Goal: Information Seeking & Learning: Learn about a topic

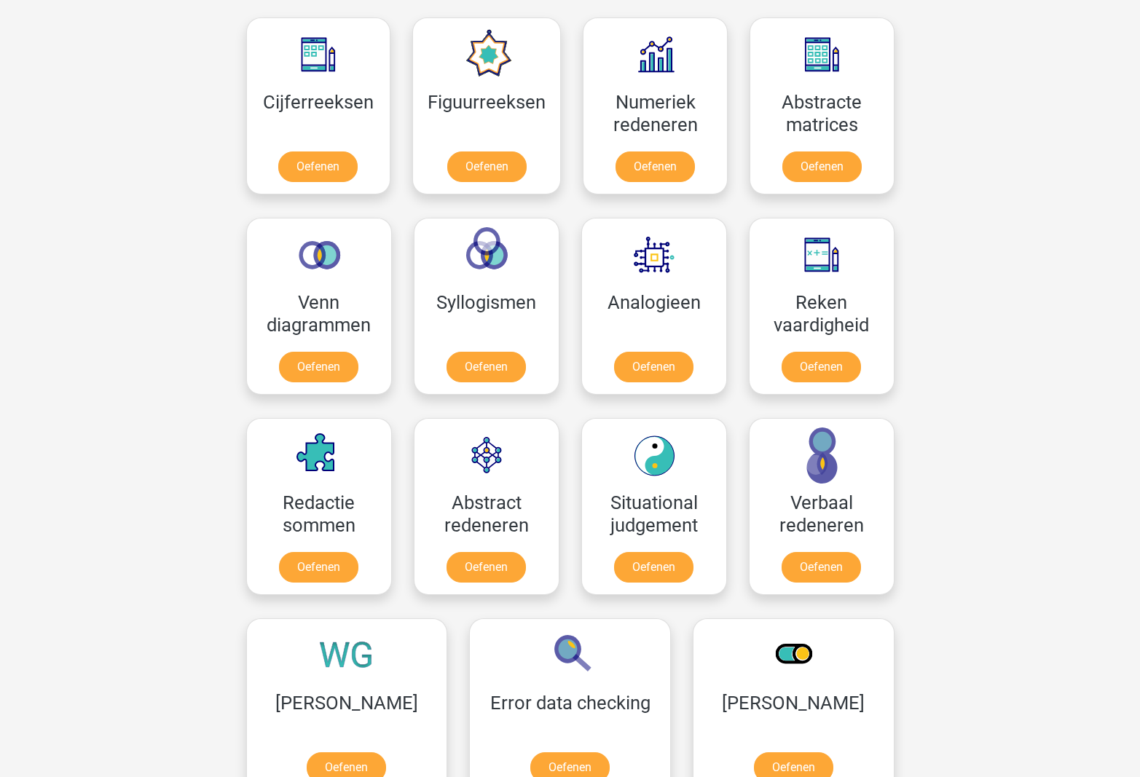
scroll to position [674, 0]
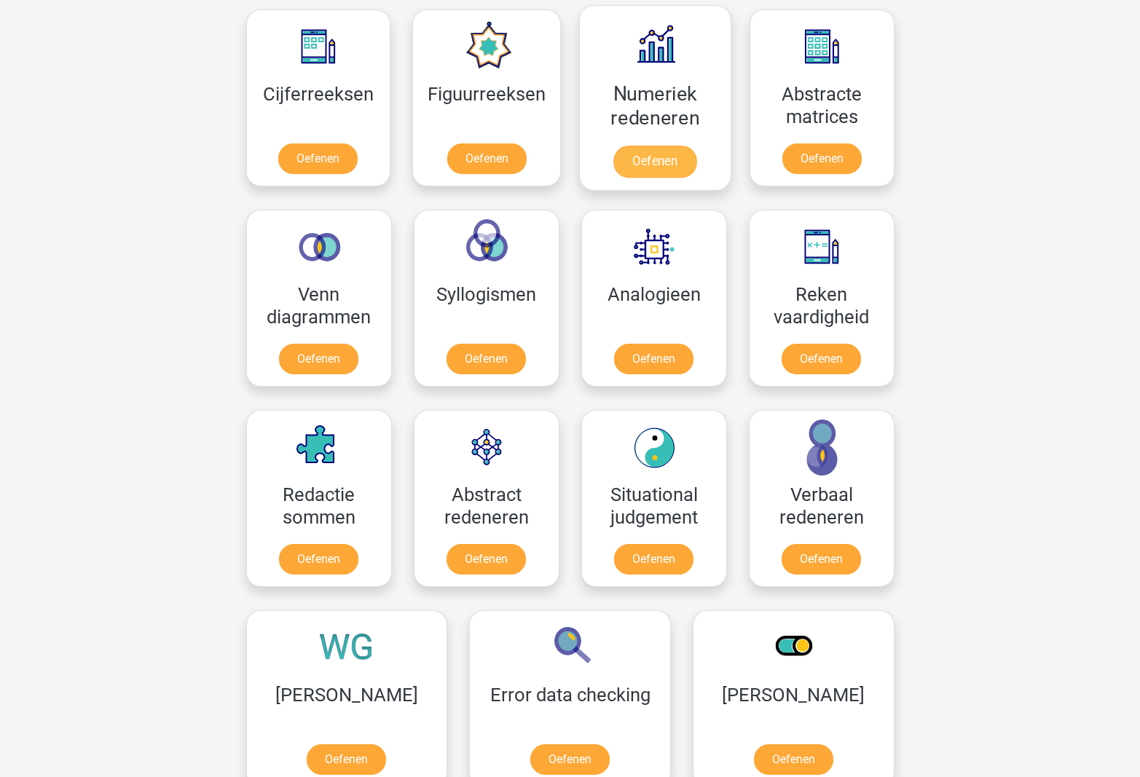
click at [627, 154] on link "Oefenen" at bounding box center [654, 162] width 83 height 32
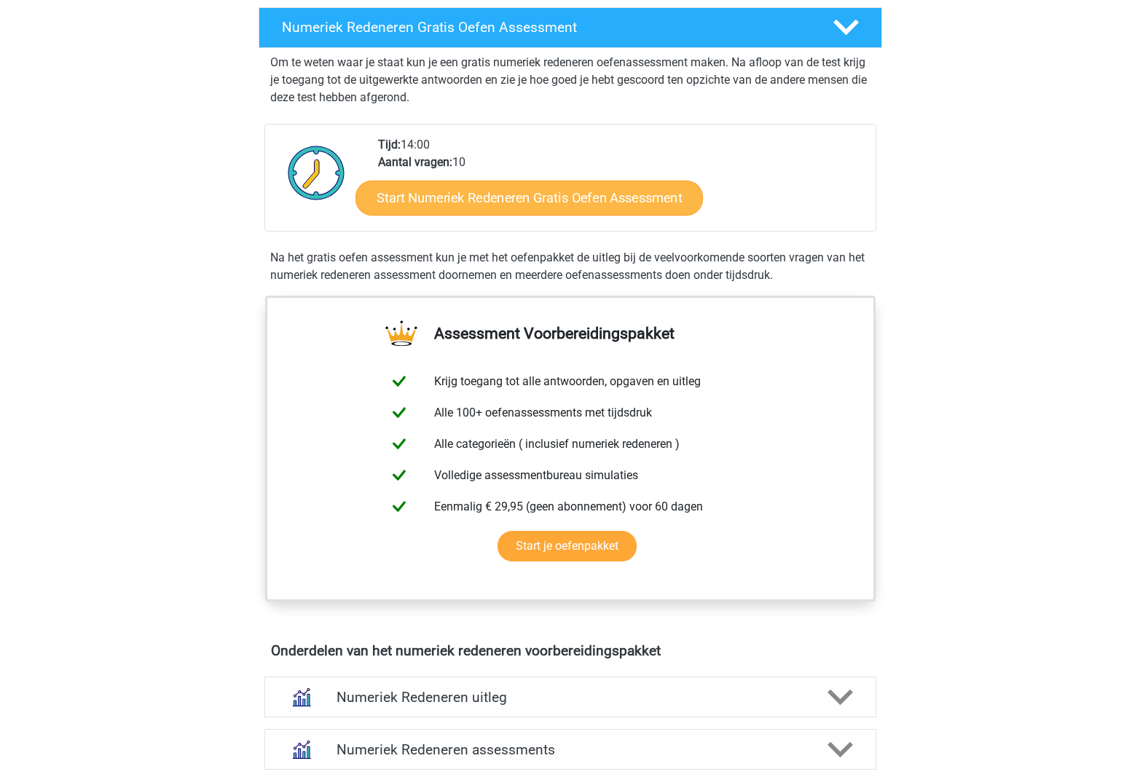
scroll to position [291, 0]
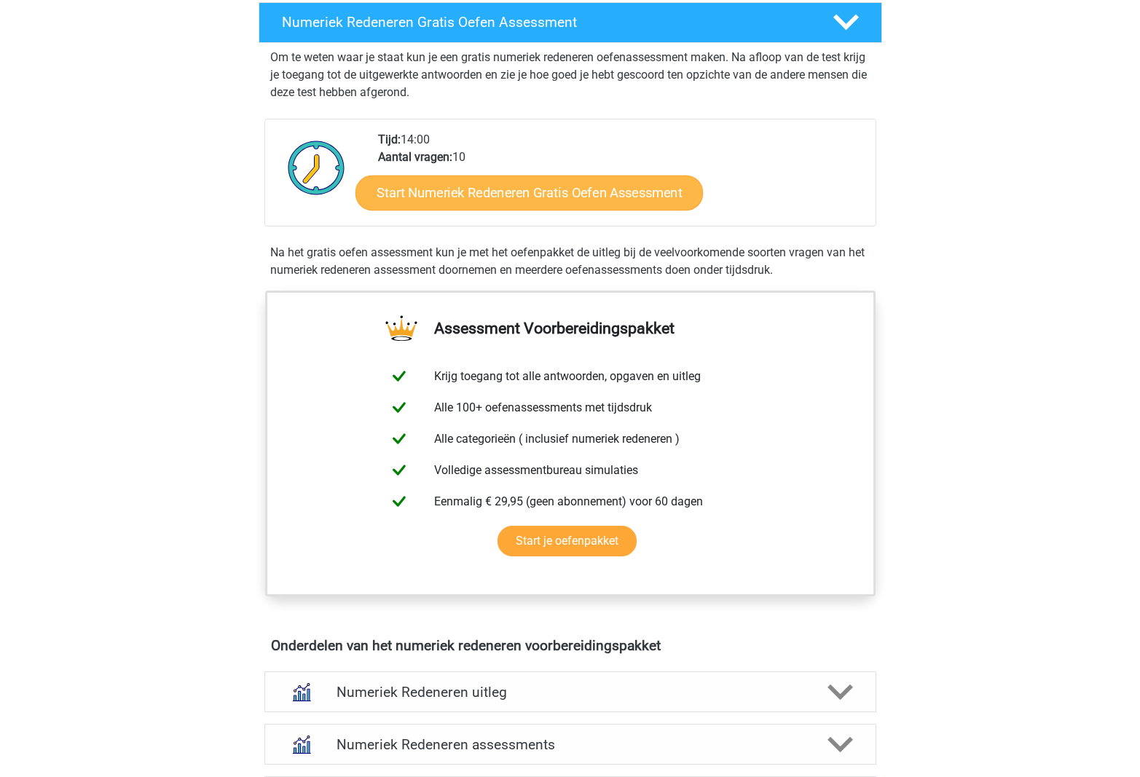
click at [502, 197] on link "Start Numeriek Redeneren Gratis Oefen Assessment" at bounding box center [528, 192] width 347 height 35
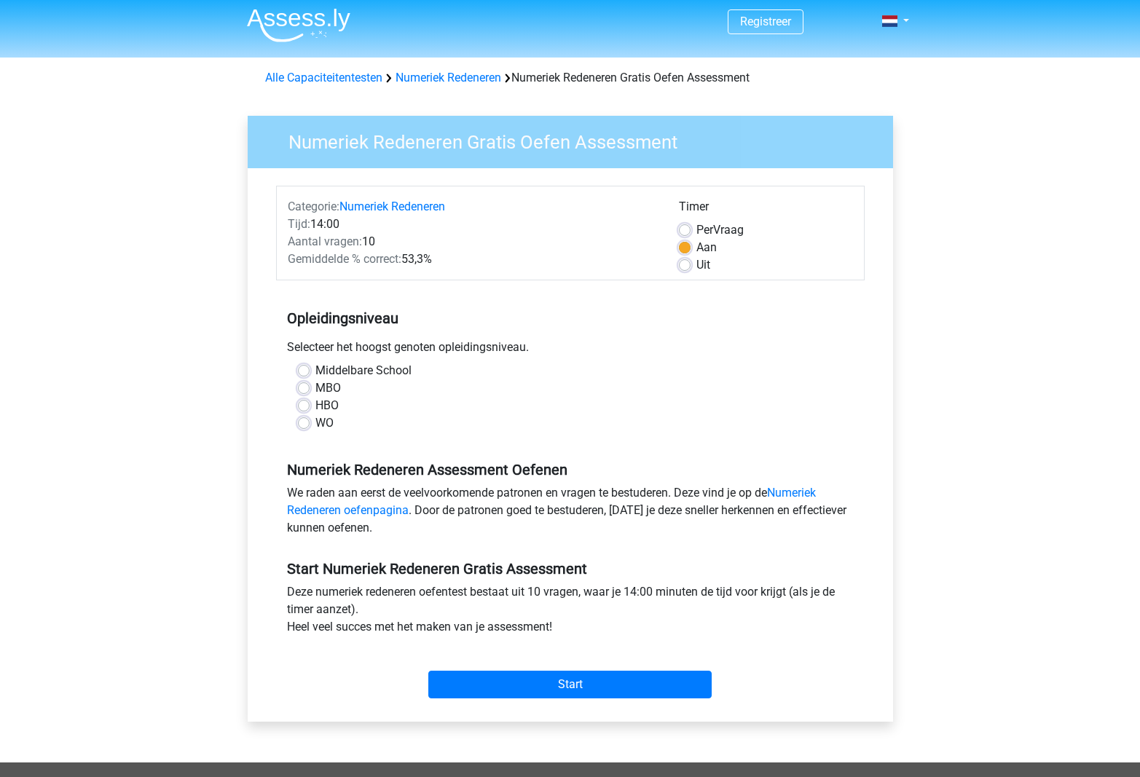
scroll to position [5, 0]
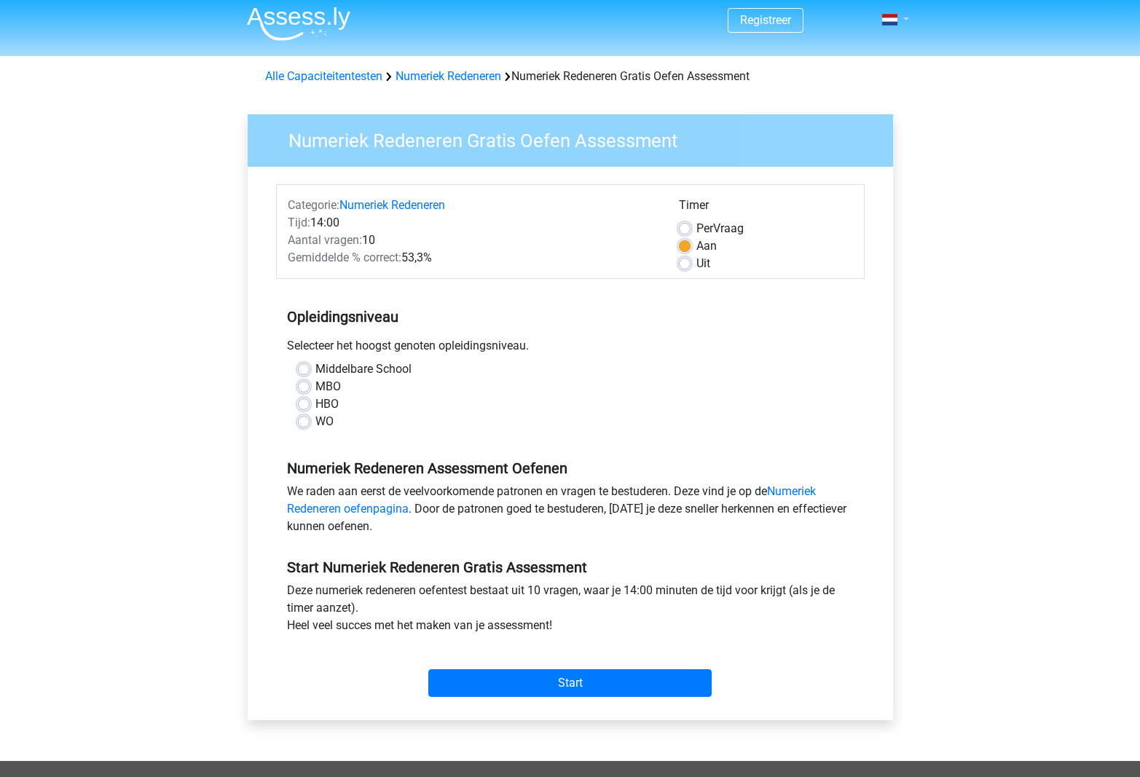
click at [905, 16] on link at bounding box center [890, 19] width 29 height 17
click at [851, 51] on link "Nederlands" at bounding box center [852, 53] width 100 height 23
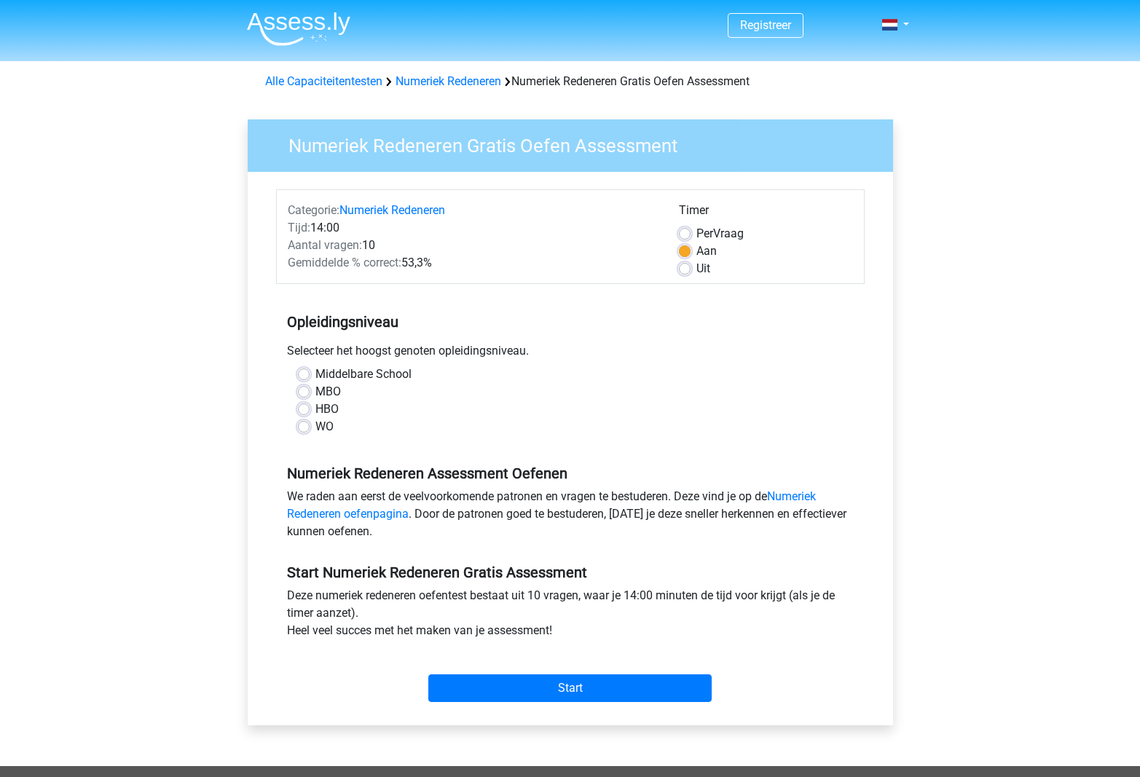
click at [315, 408] on label "HBO" at bounding box center [326, 409] width 23 height 17
click at [301, 408] on input "HBO" at bounding box center [304, 408] width 12 height 15
radio input "true"
click at [315, 411] on label "HBO" at bounding box center [326, 409] width 23 height 17
click at [300, 411] on input "HBO" at bounding box center [304, 408] width 12 height 15
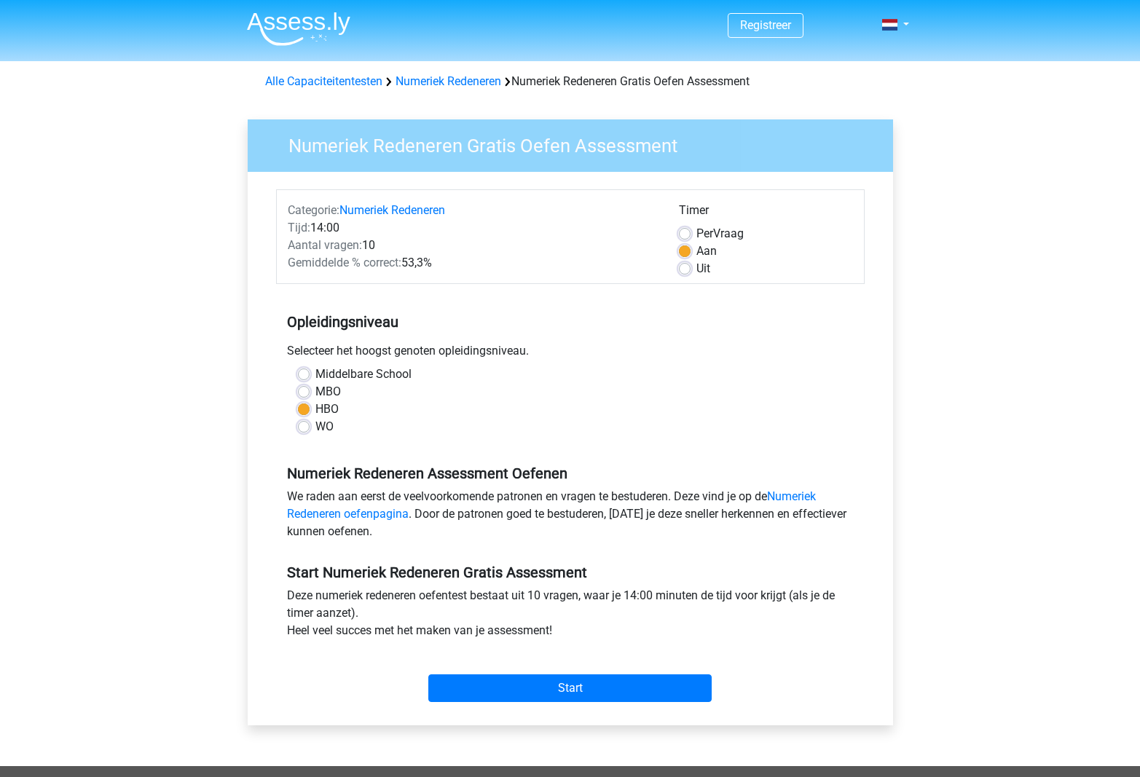
click at [315, 427] on label "WO" at bounding box center [324, 426] width 18 height 17
click at [300, 427] on input "WO" at bounding box center [304, 425] width 12 height 15
radio input "true"
click at [792, 499] on link "Numeriek Redeneren oefenpagina" at bounding box center [551, 504] width 529 height 31
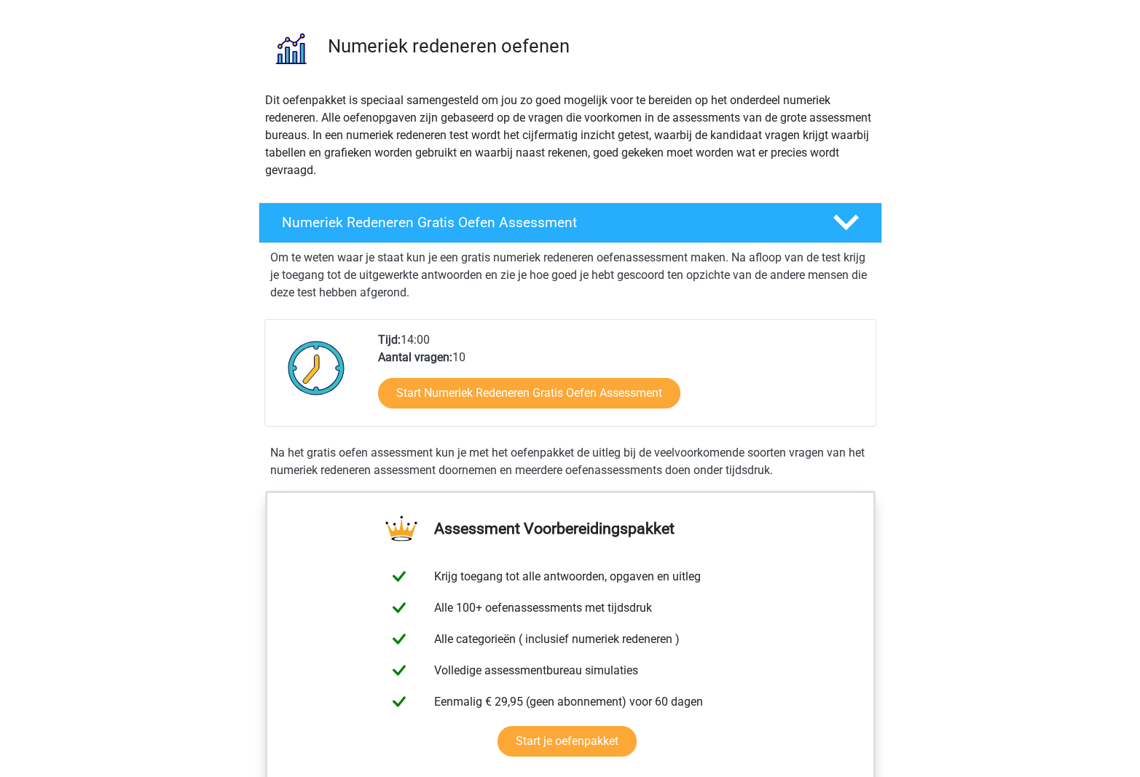
scroll to position [92, 0]
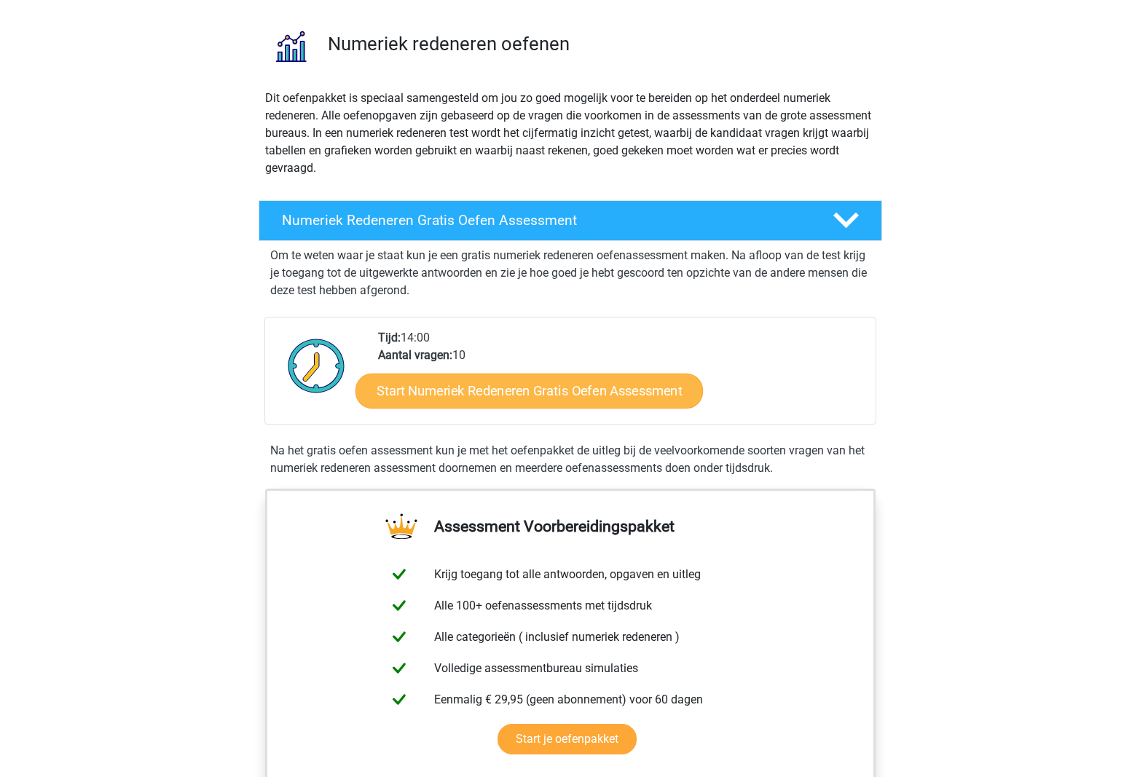
click at [576, 389] on link "Start Numeriek Redeneren Gratis Oefen Assessment" at bounding box center [528, 390] width 347 height 35
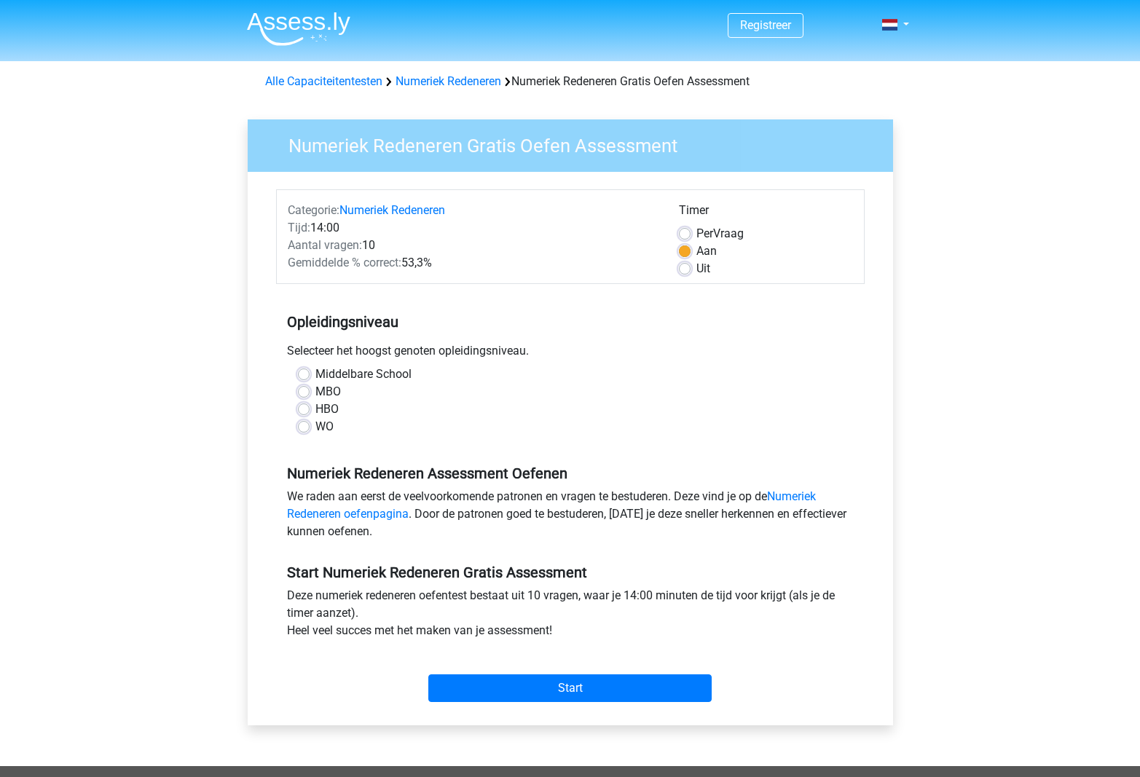
click at [315, 427] on label "WO" at bounding box center [324, 426] width 18 height 17
click at [300, 427] on input "WO" at bounding box center [304, 425] width 12 height 15
radio input "true"
click at [546, 695] on input "Start" at bounding box center [569, 688] width 283 height 28
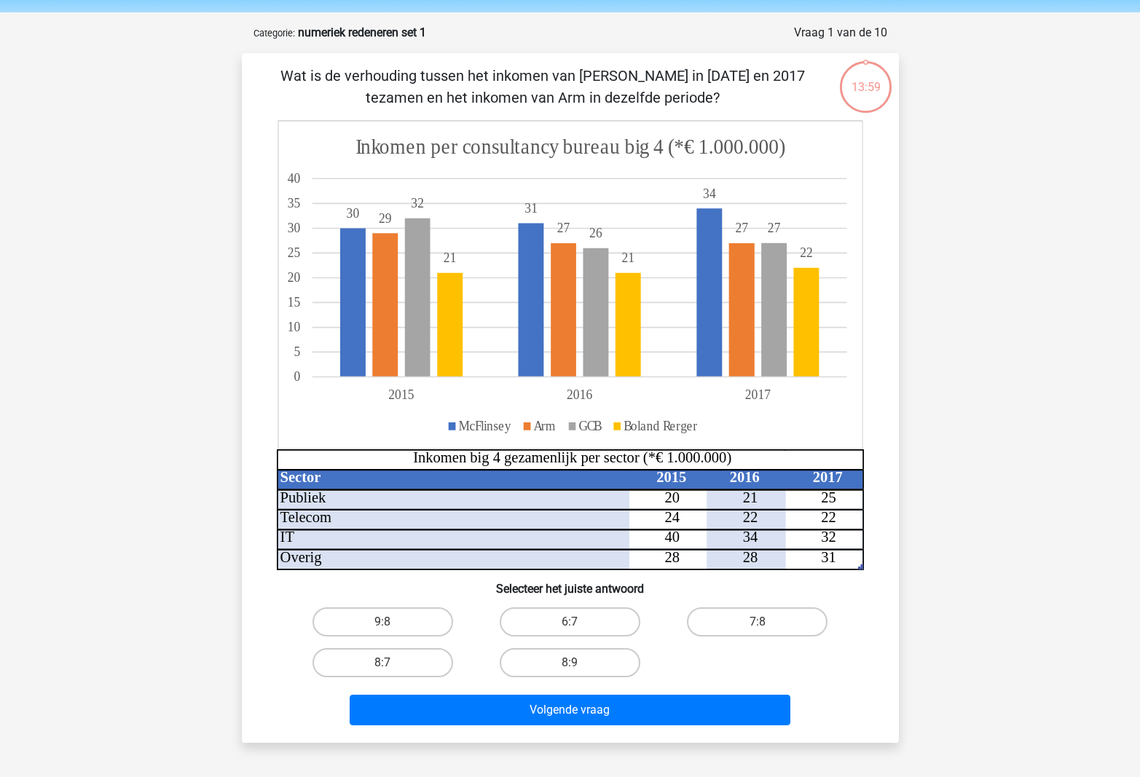
scroll to position [52, 0]
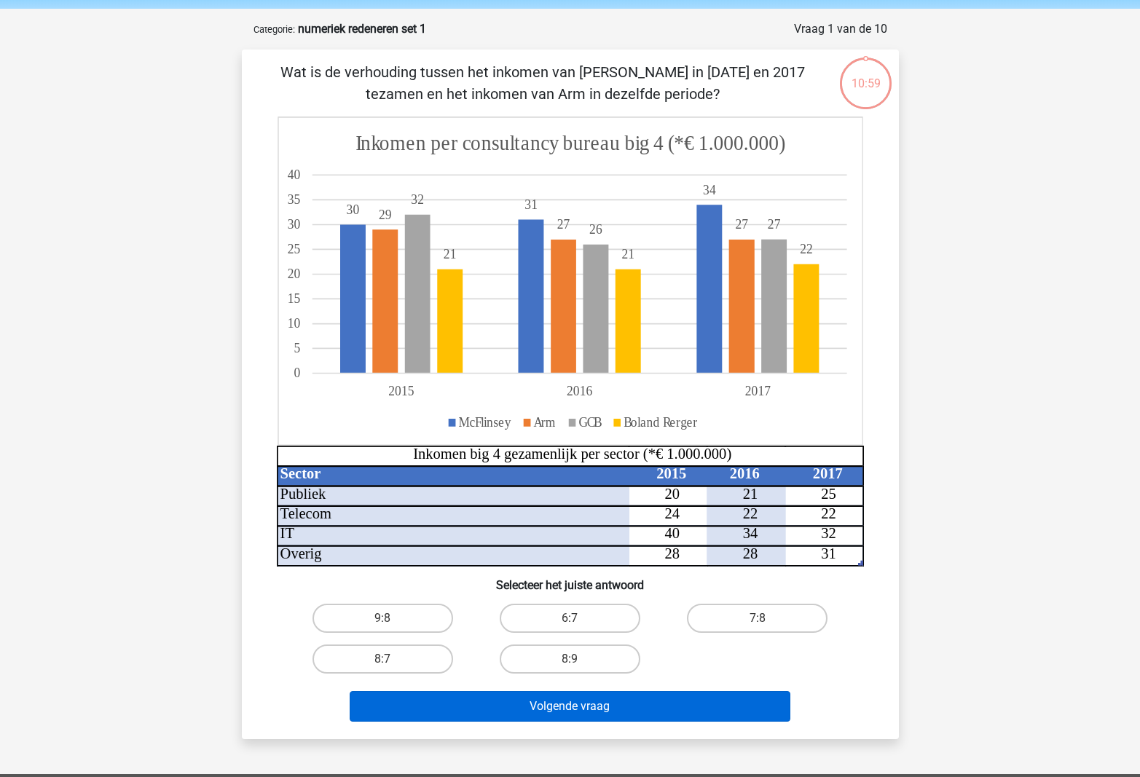
click at [588, 709] on button "Volgende vraag" at bounding box center [570, 706] width 441 height 31
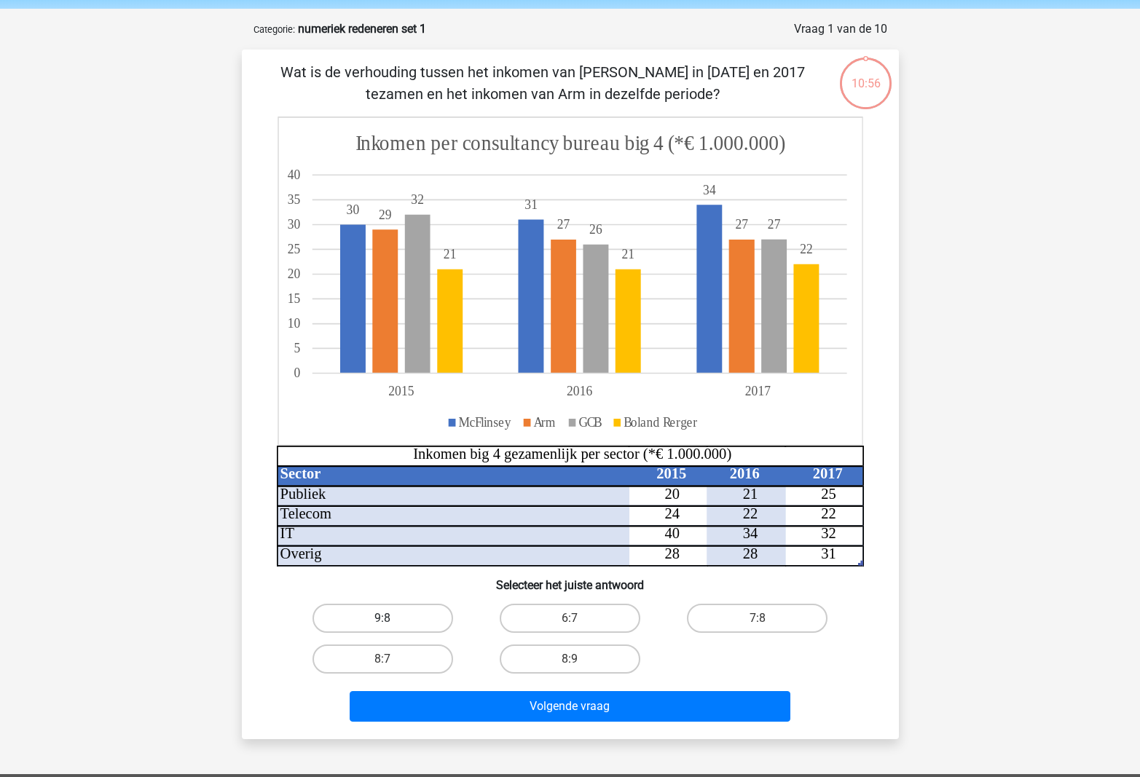
click at [433, 619] on label "9:8" at bounding box center [382, 618] width 141 height 29
click at [392, 619] on input "9:8" at bounding box center [386, 622] width 9 height 9
radio input "true"
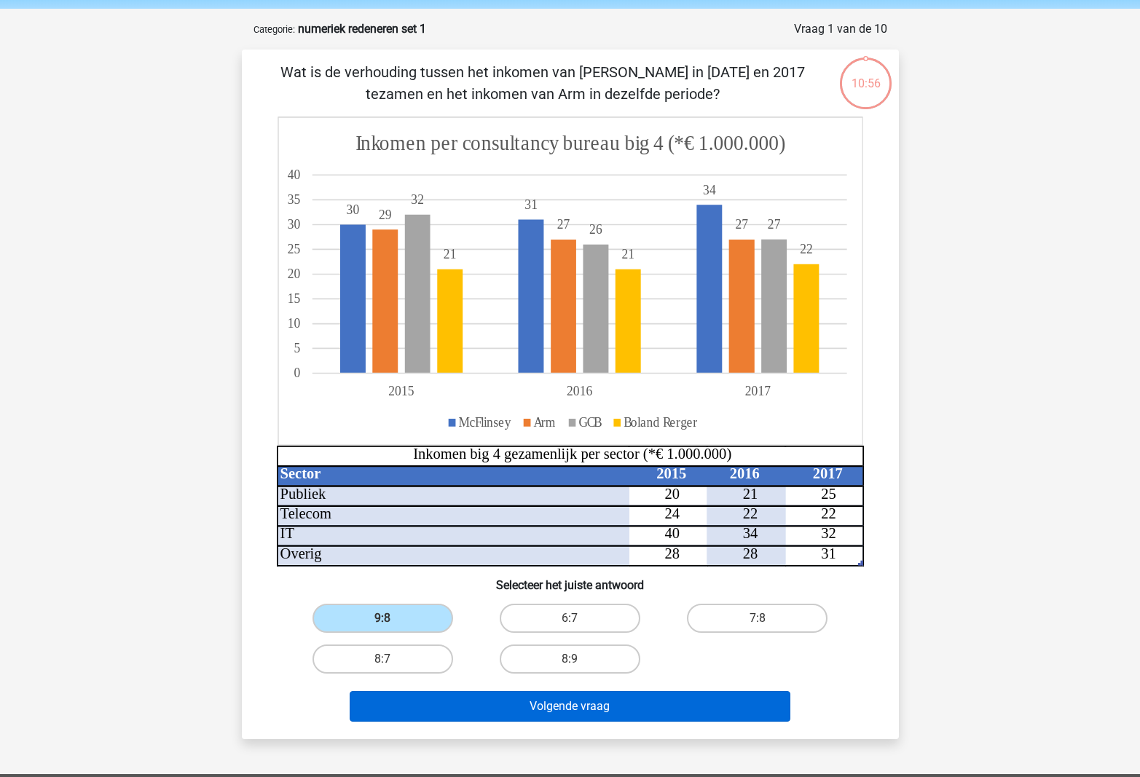
click at [492, 703] on button "Volgende vraag" at bounding box center [570, 706] width 441 height 31
click at [562, 711] on button "Volgende vraag" at bounding box center [570, 706] width 441 height 31
click at [574, 711] on button "Volgende vraag" at bounding box center [570, 706] width 441 height 31
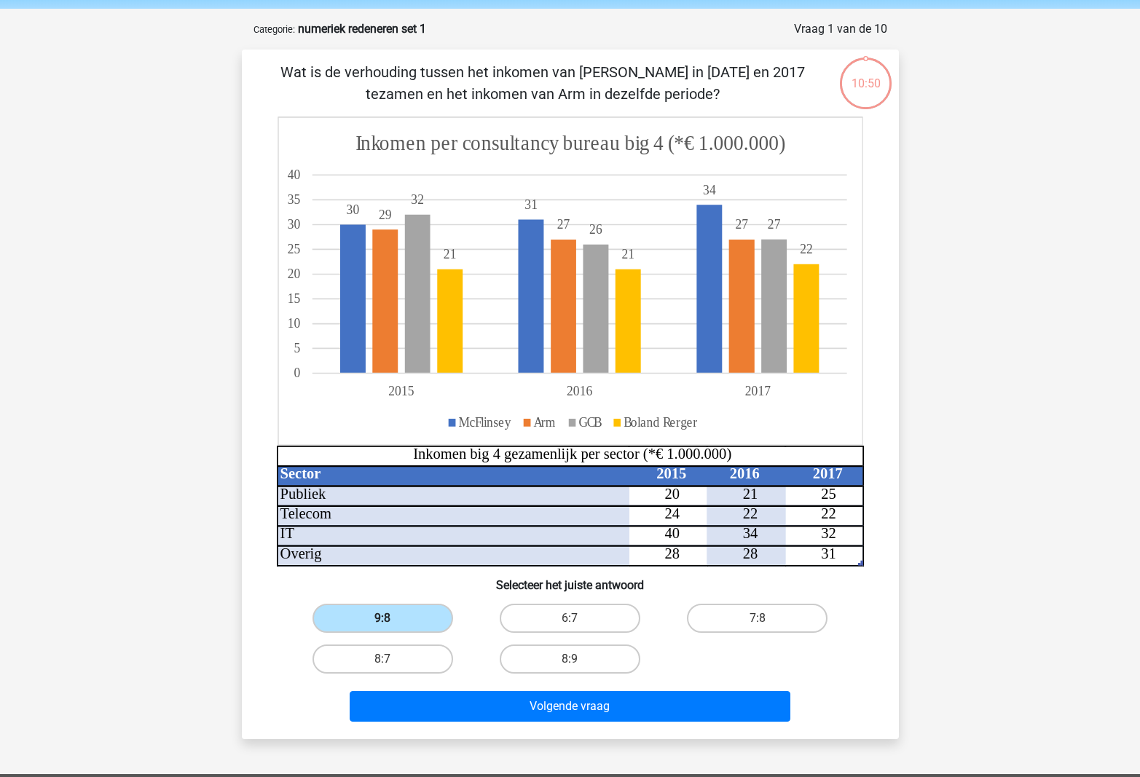
click at [395, 620] on label "9:8" at bounding box center [382, 618] width 141 height 29
click at [392, 620] on input "9:8" at bounding box center [386, 622] width 9 height 9
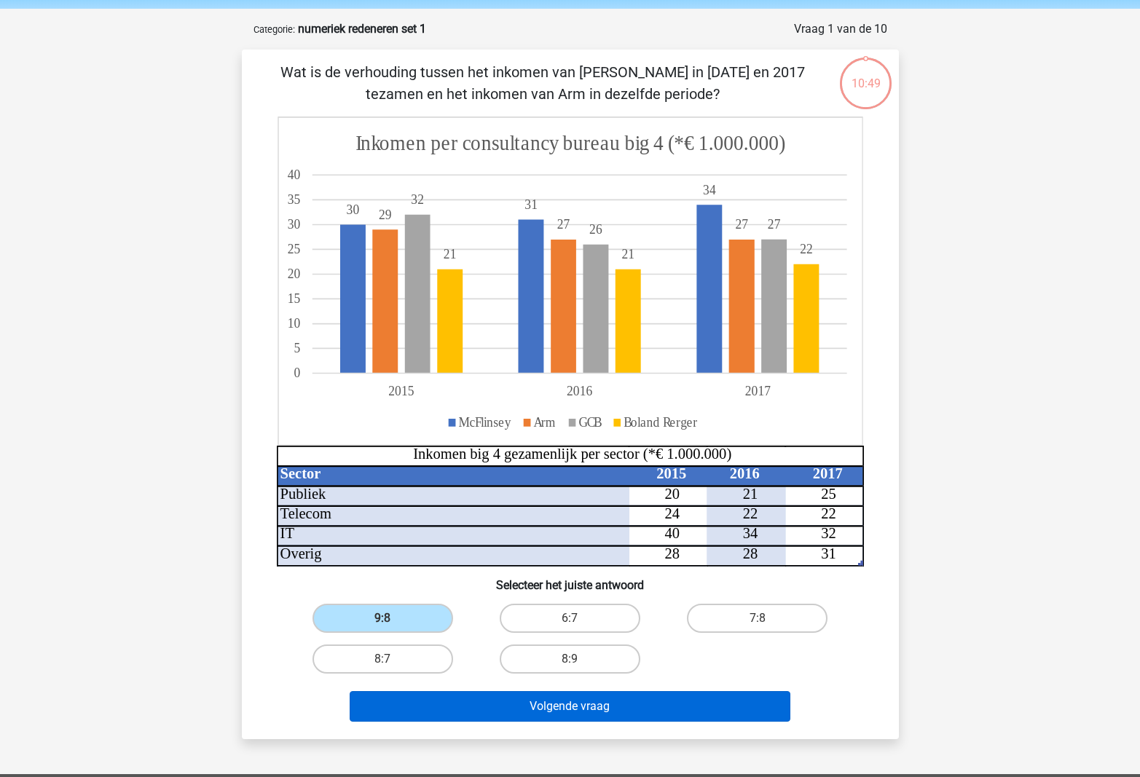
click at [554, 706] on button "Volgende vraag" at bounding box center [570, 706] width 441 height 31
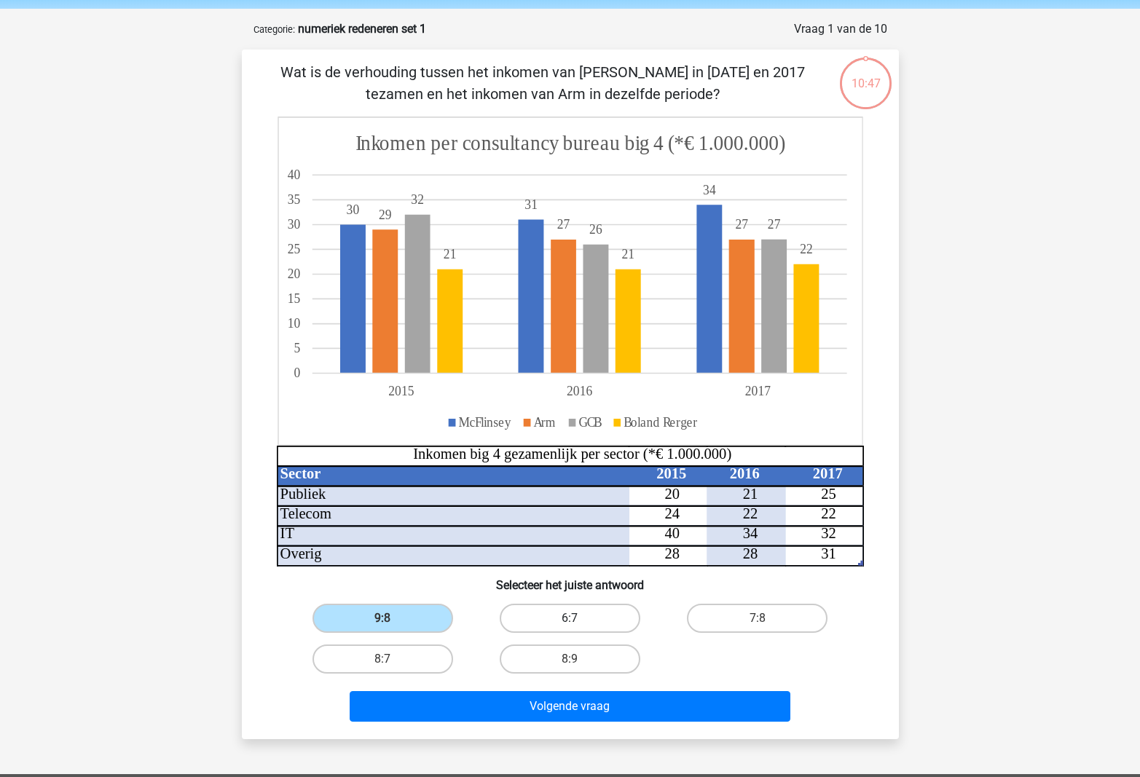
click at [545, 620] on label "6:7" at bounding box center [570, 618] width 141 height 29
click at [569, 620] on input "6:7" at bounding box center [573, 622] width 9 height 9
radio input "true"
click at [584, 724] on div "Volgende vraag" at bounding box center [570, 709] width 562 height 36
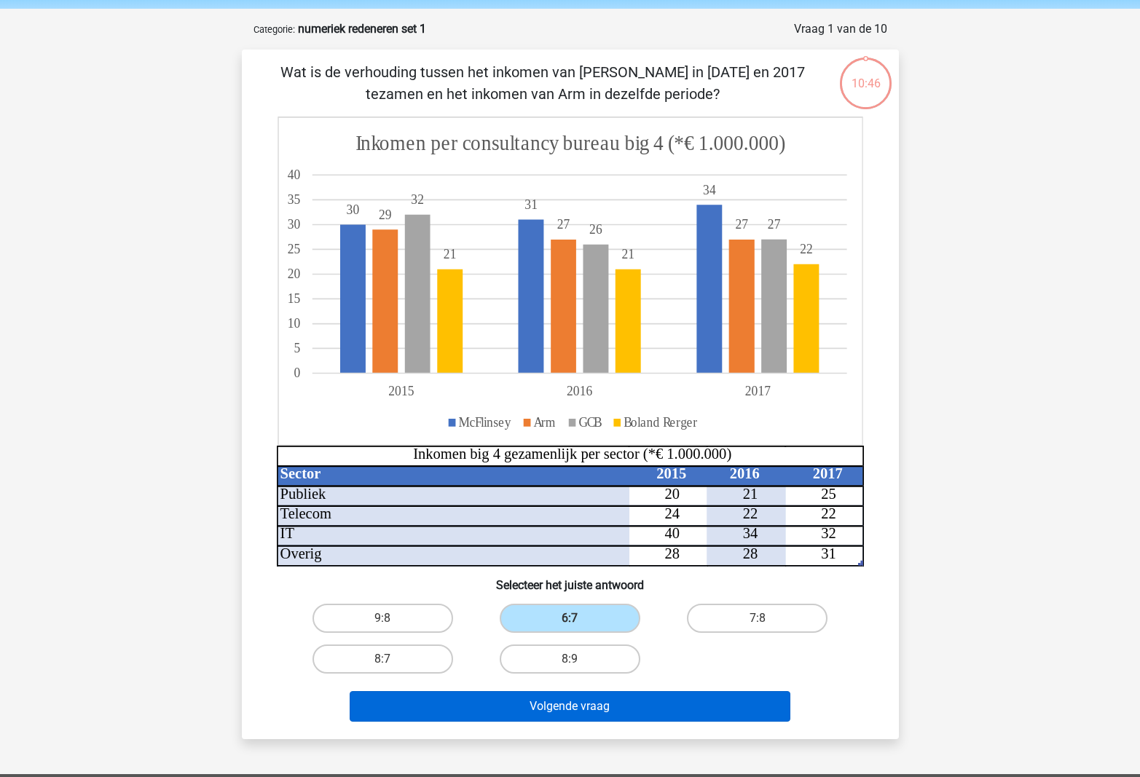
click at [583, 706] on button "Volgende vraag" at bounding box center [570, 706] width 441 height 31
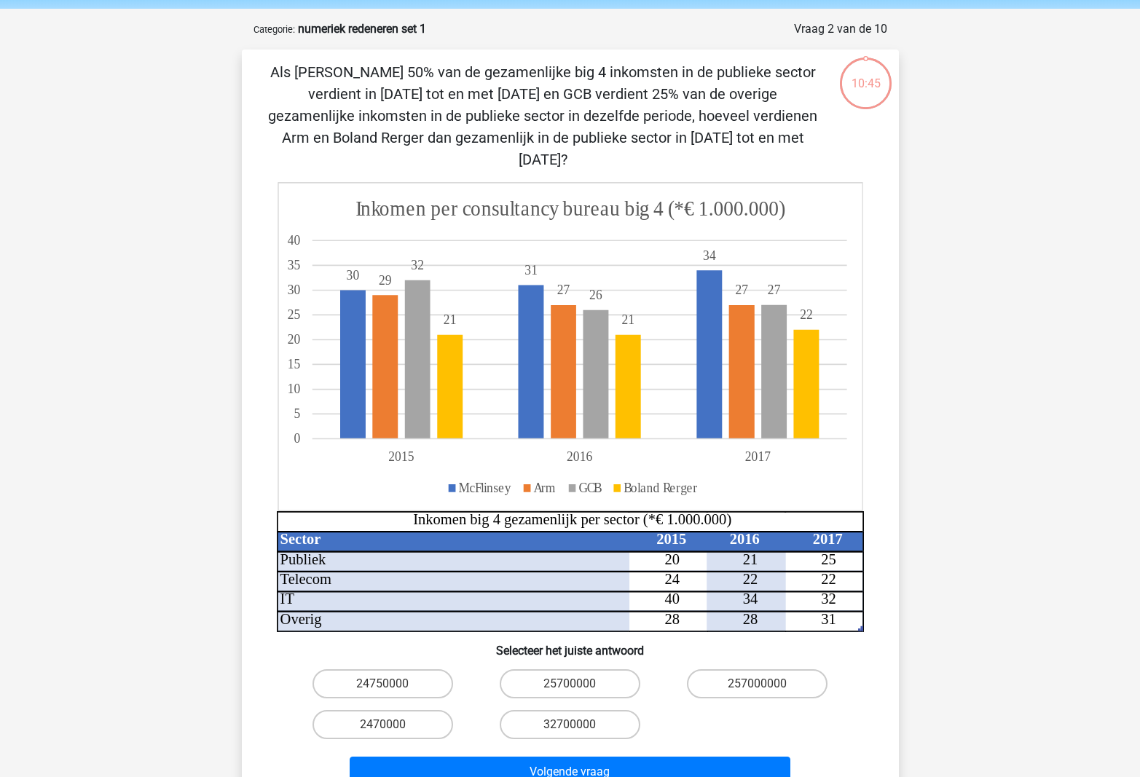
scroll to position [73, 0]
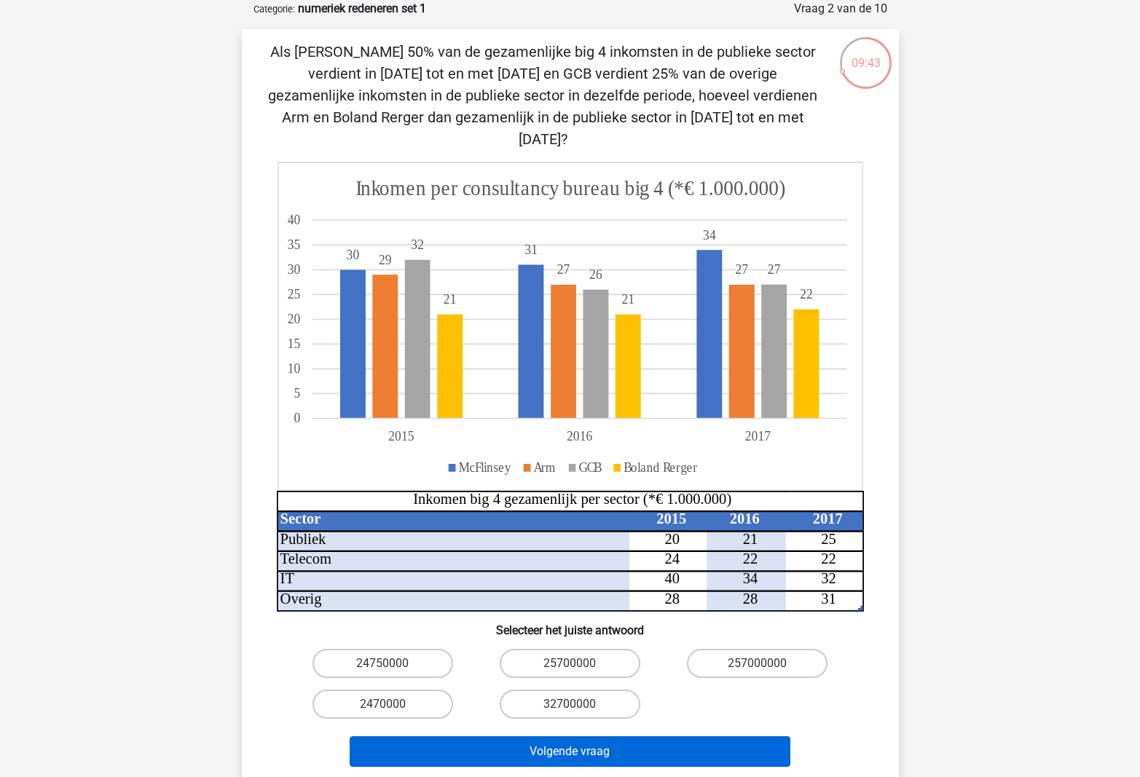
click at [529, 738] on button "Volgende vraag" at bounding box center [570, 751] width 441 height 31
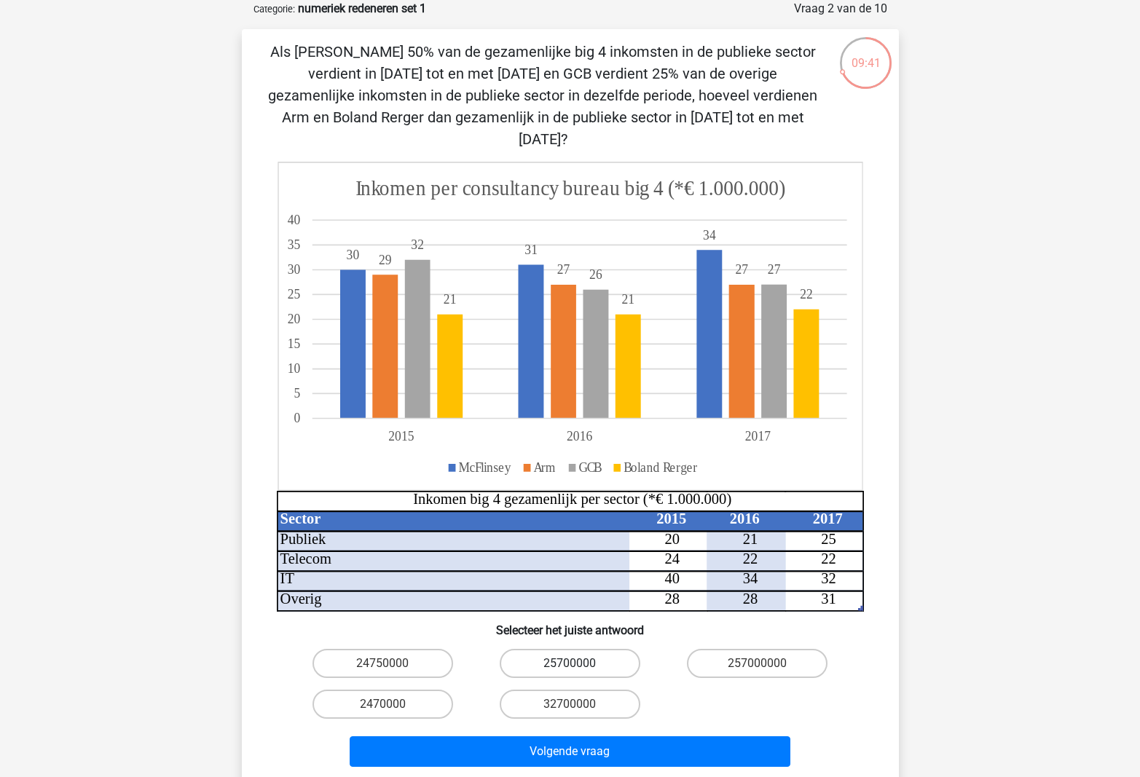
click at [535, 649] on label "25700000" at bounding box center [570, 663] width 141 height 29
click at [569, 663] on input "25700000" at bounding box center [573, 667] width 9 height 9
radio input "true"
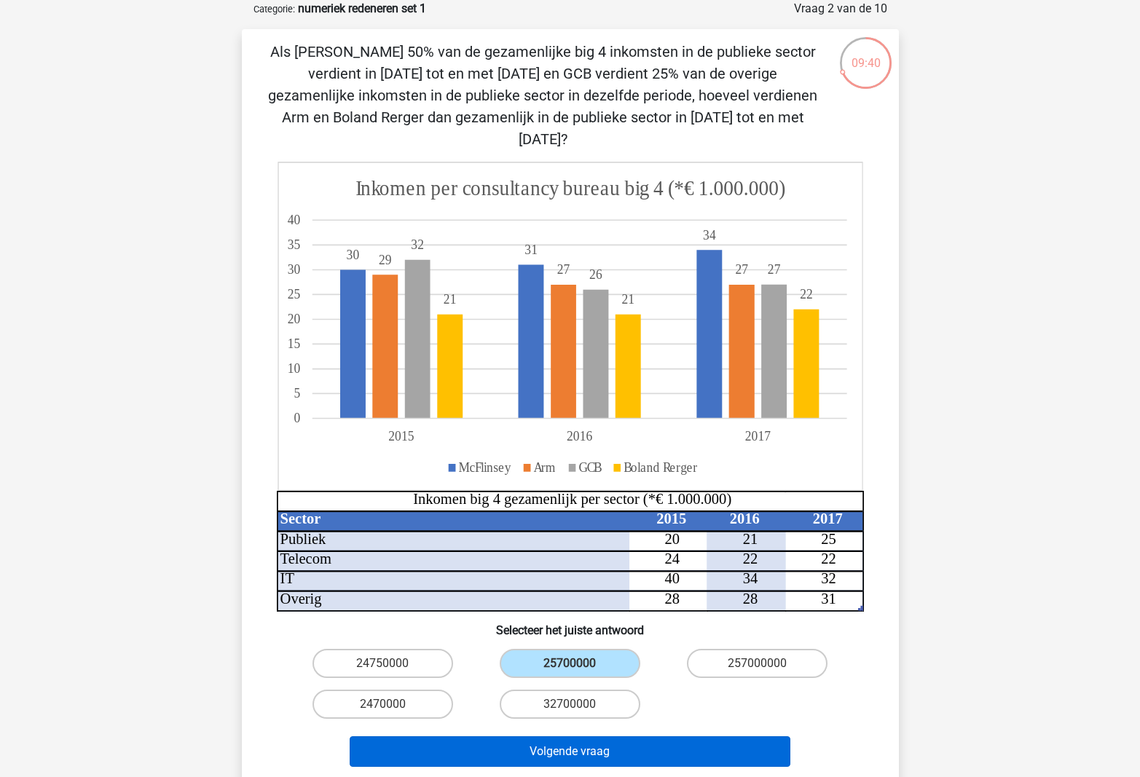
click at [585, 736] on button "Volgende vraag" at bounding box center [570, 751] width 441 height 31
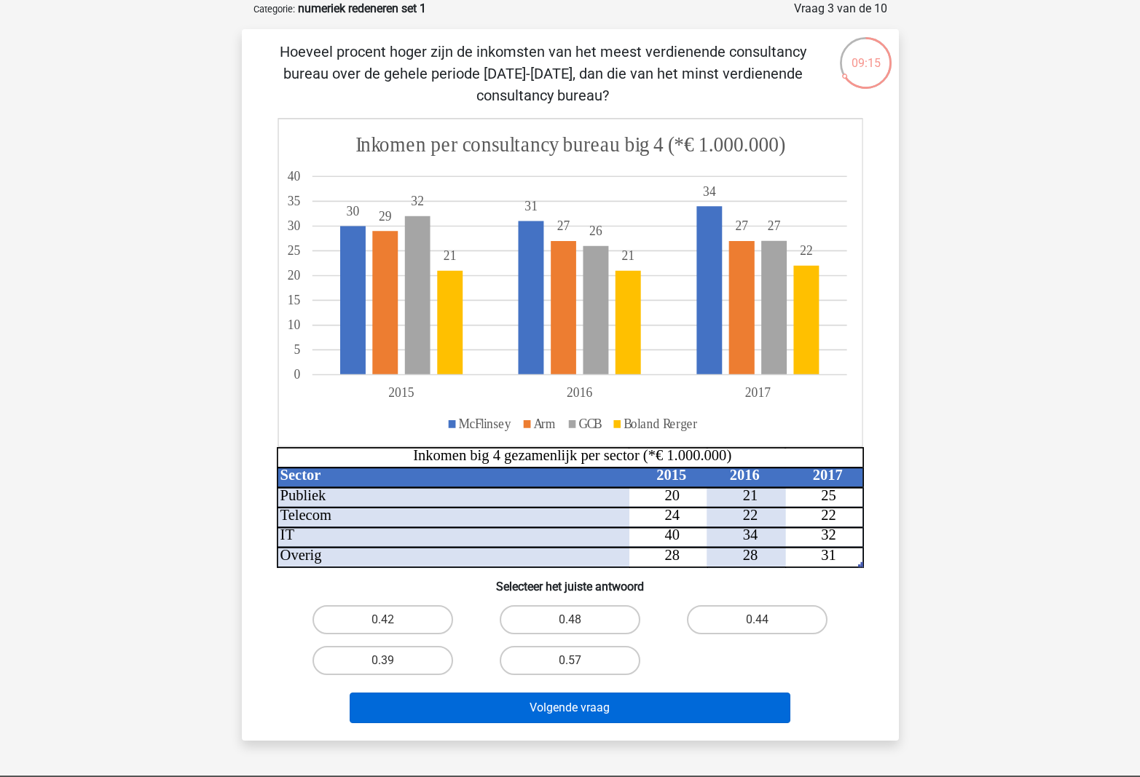
click at [618, 703] on button "Volgende vraag" at bounding box center [570, 708] width 441 height 31
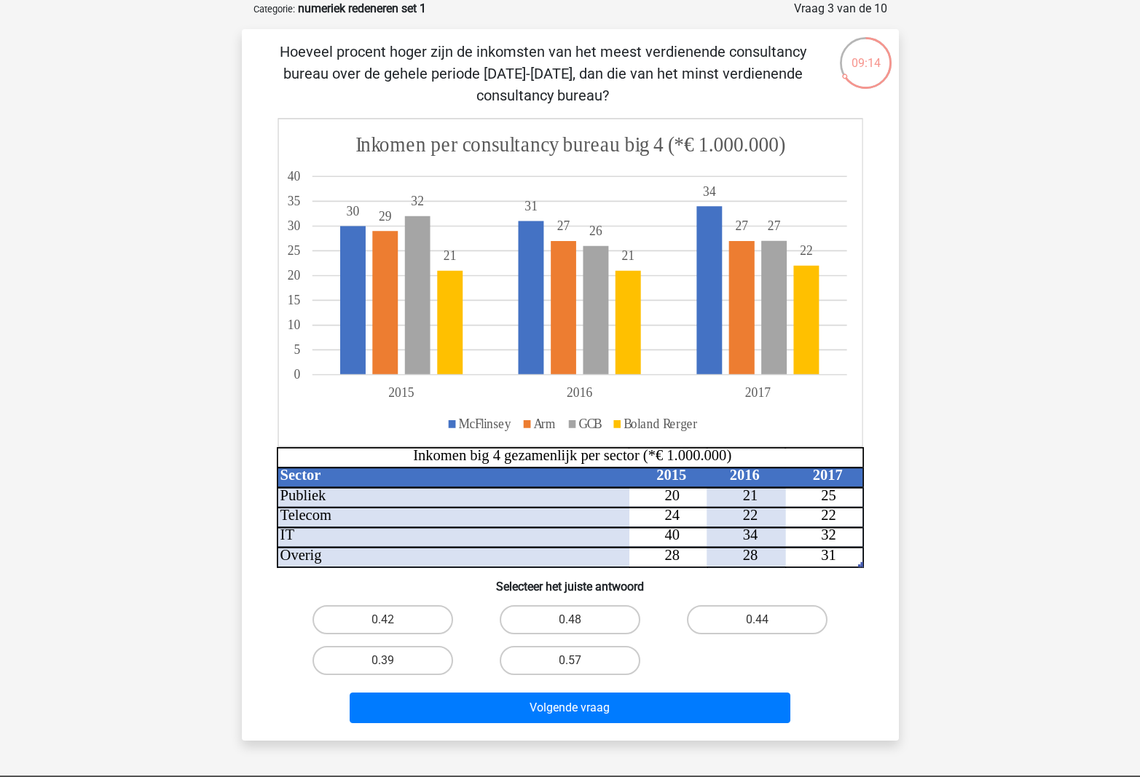
click at [758, 625] on input "0.44" at bounding box center [761, 624] width 9 height 9
radio input "true"
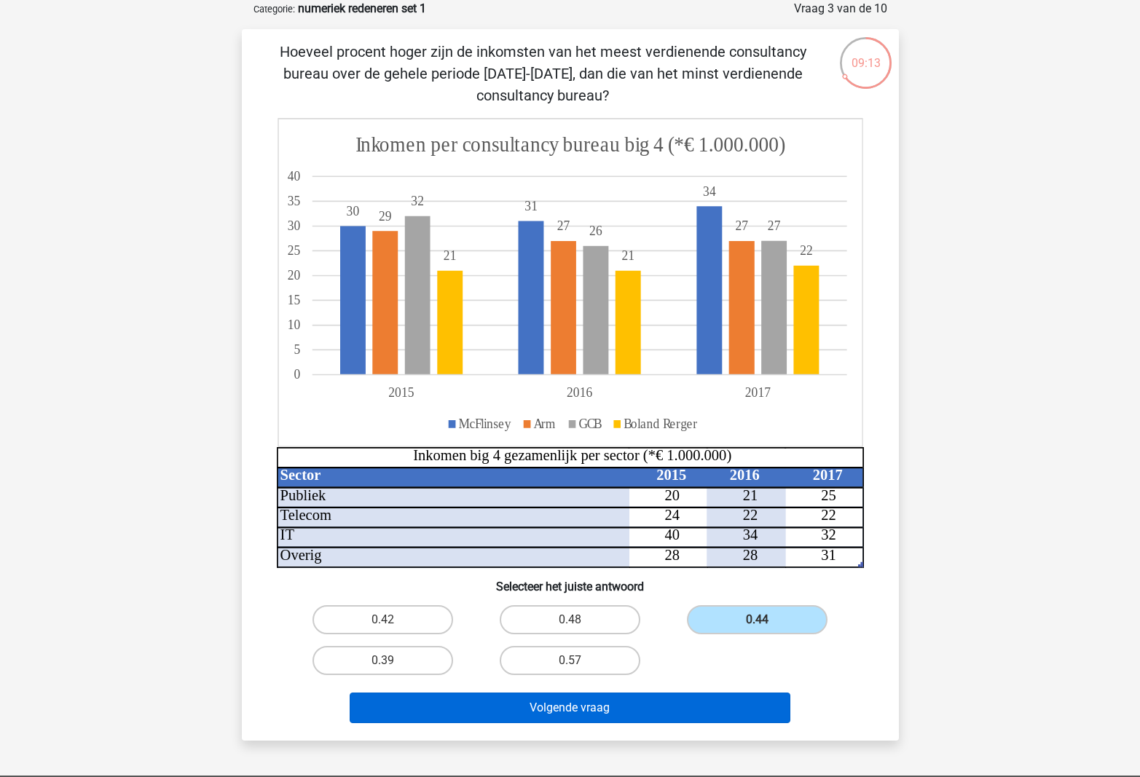
click at [703, 707] on button "Volgende vraag" at bounding box center [570, 708] width 441 height 31
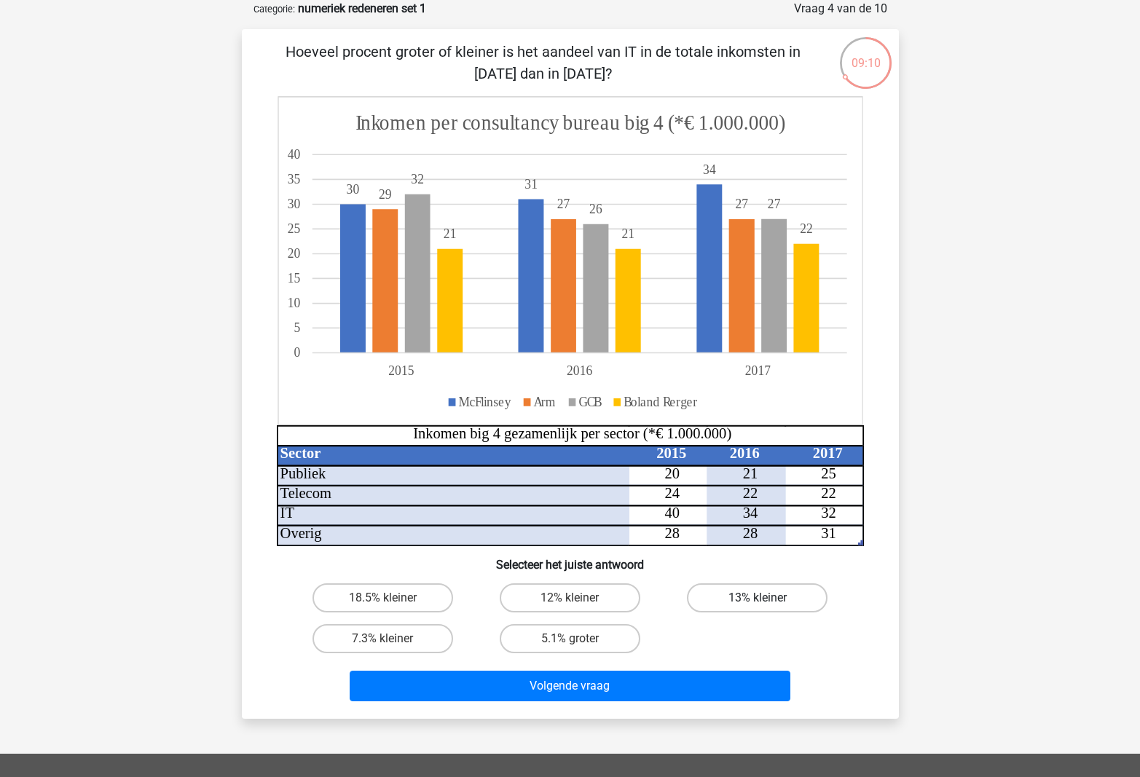
click at [746, 600] on label "13% kleiner" at bounding box center [757, 597] width 141 height 29
click at [757, 600] on input "13% kleiner" at bounding box center [761, 602] width 9 height 9
radio input "true"
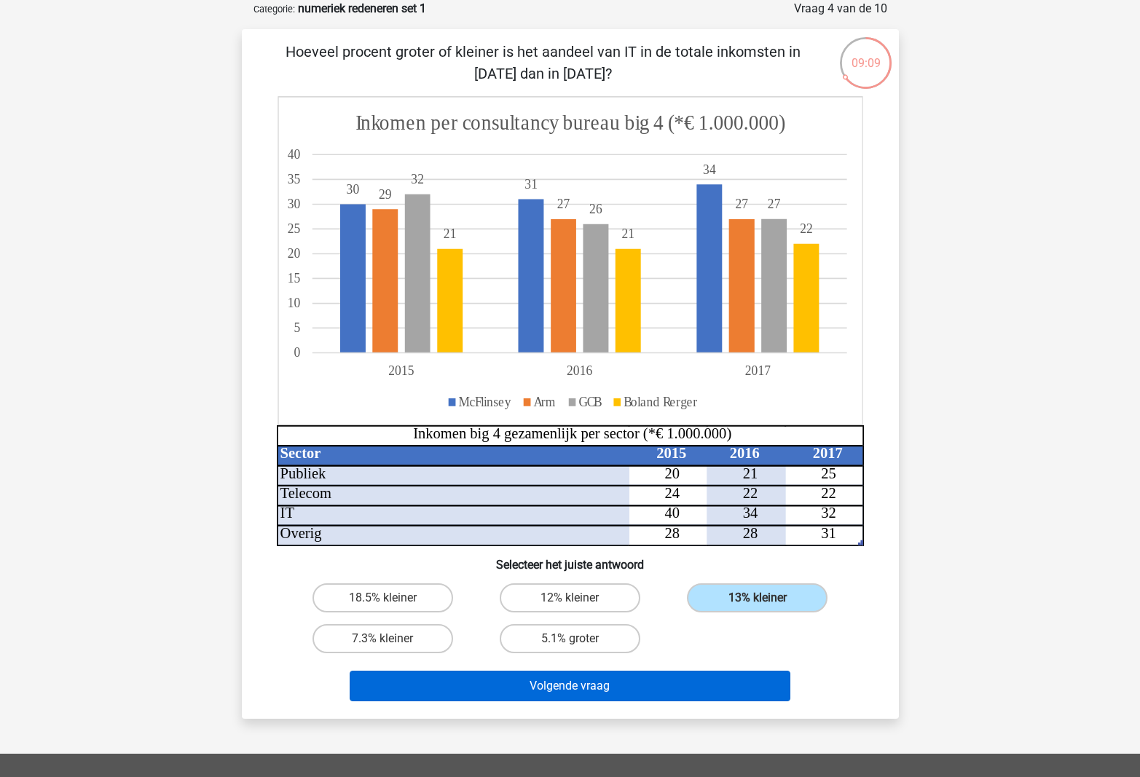
click at [727, 698] on button "Volgende vraag" at bounding box center [570, 686] width 441 height 31
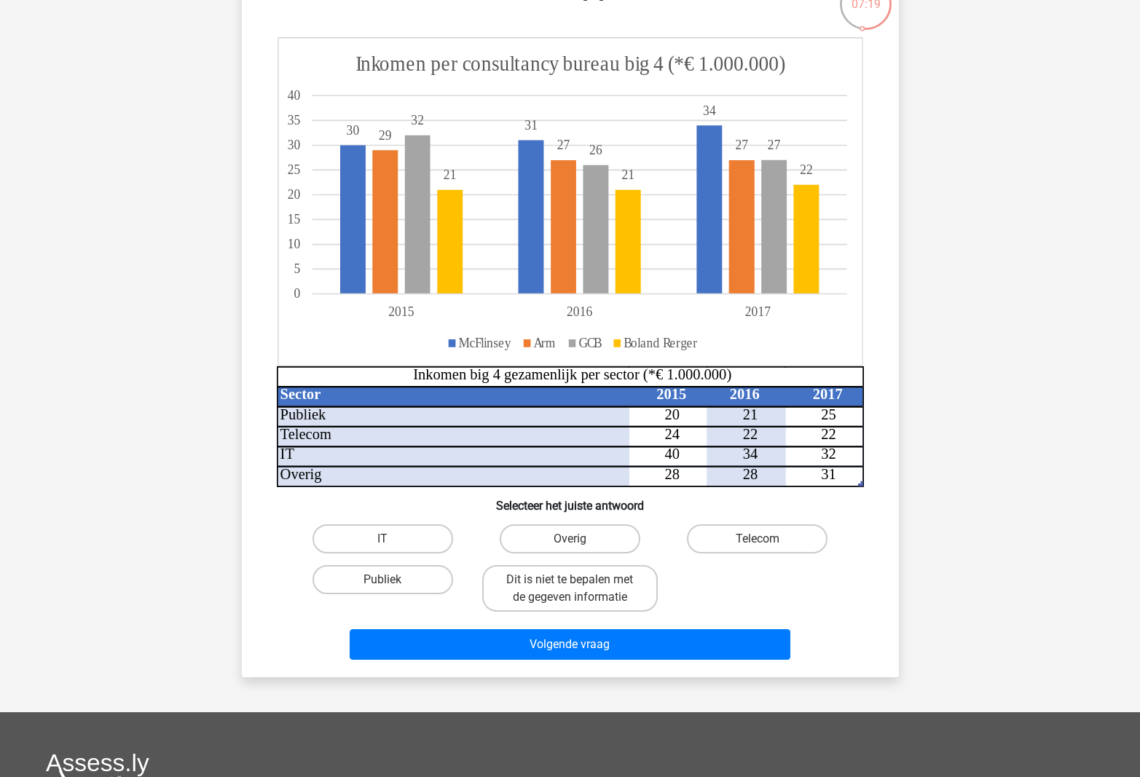
scroll to position [134, 0]
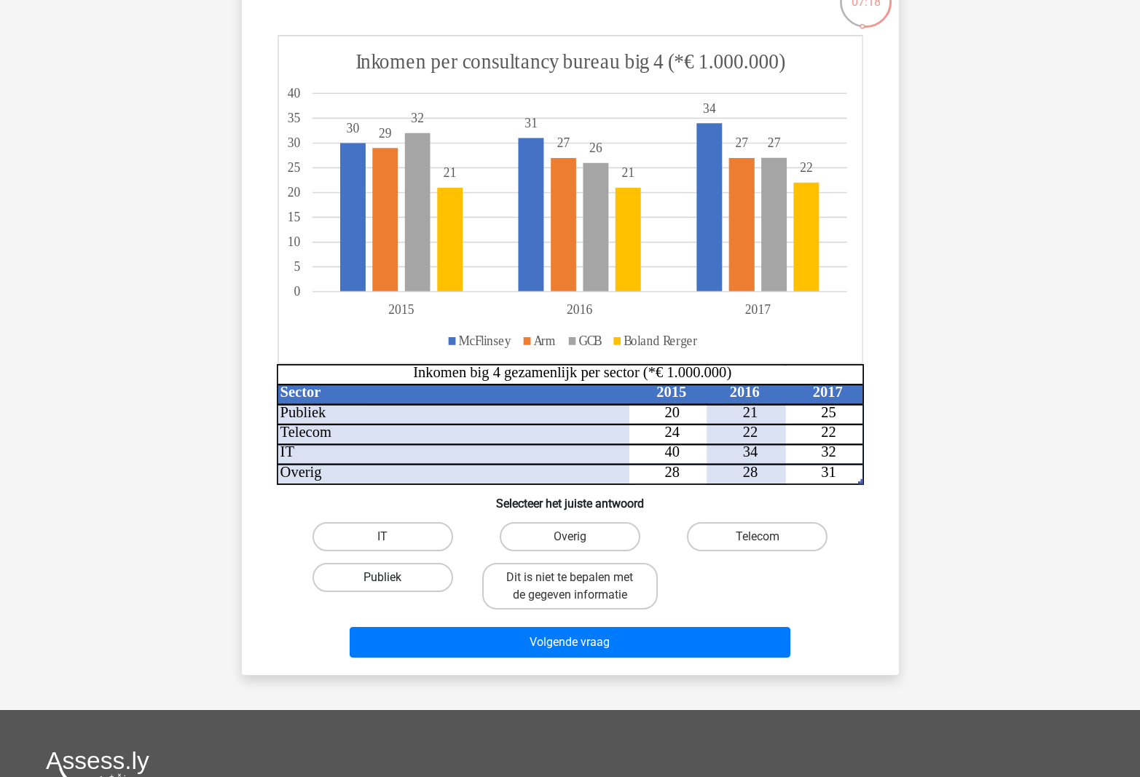
click at [404, 580] on label "Publiek" at bounding box center [382, 577] width 141 height 29
click at [392, 580] on input "Publiek" at bounding box center [386, 581] width 9 height 9
radio input "true"
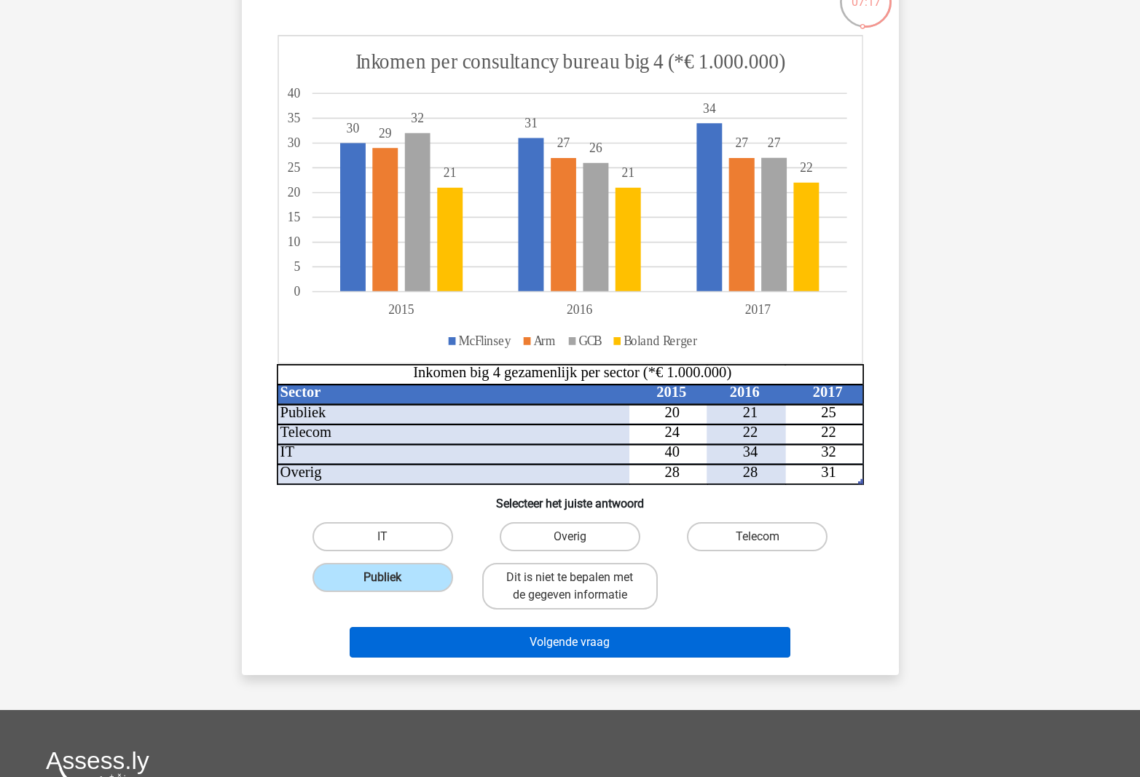
click at [479, 648] on button "Volgende vraag" at bounding box center [570, 642] width 441 height 31
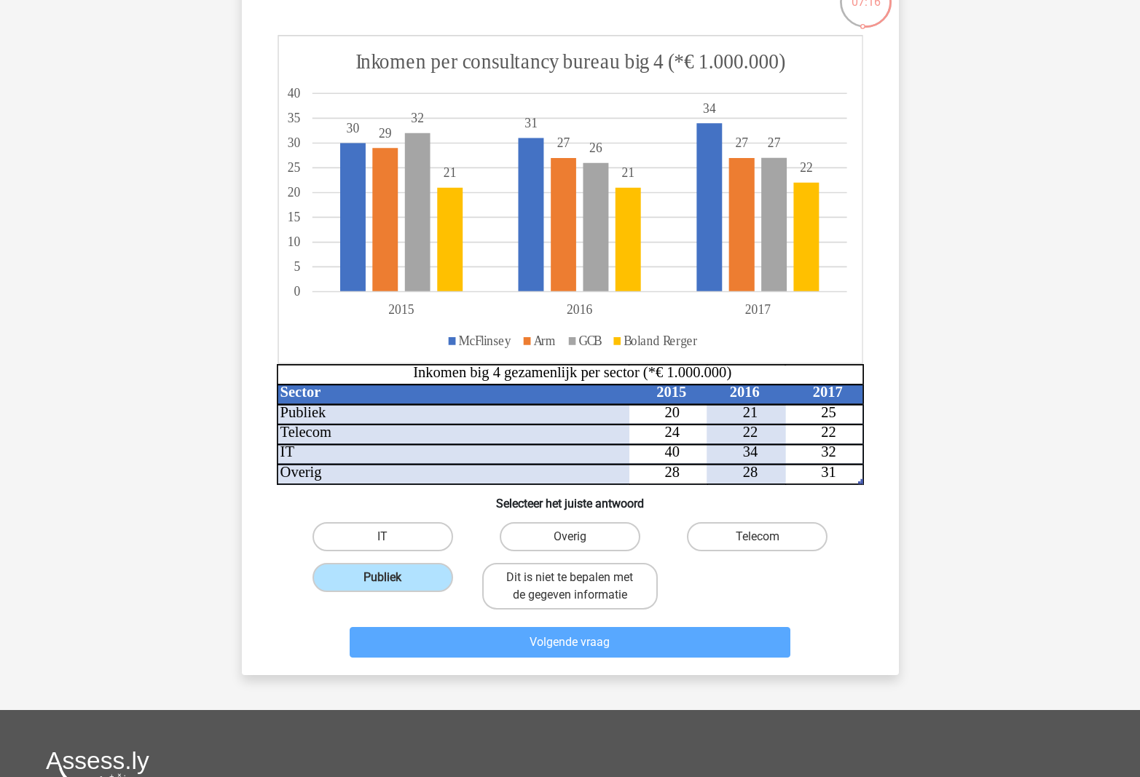
scroll to position [73, 0]
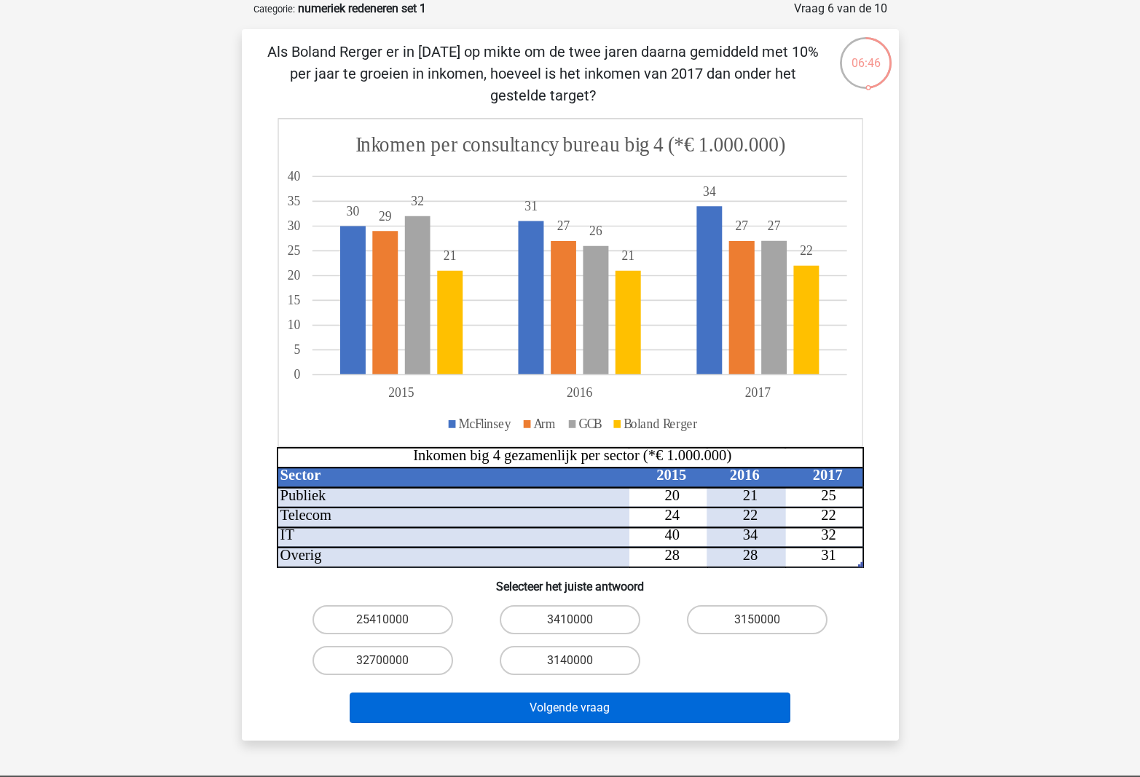
click at [652, 714] on button "Volgende vraag" at bounding box center [570, 708] width 441 height 31
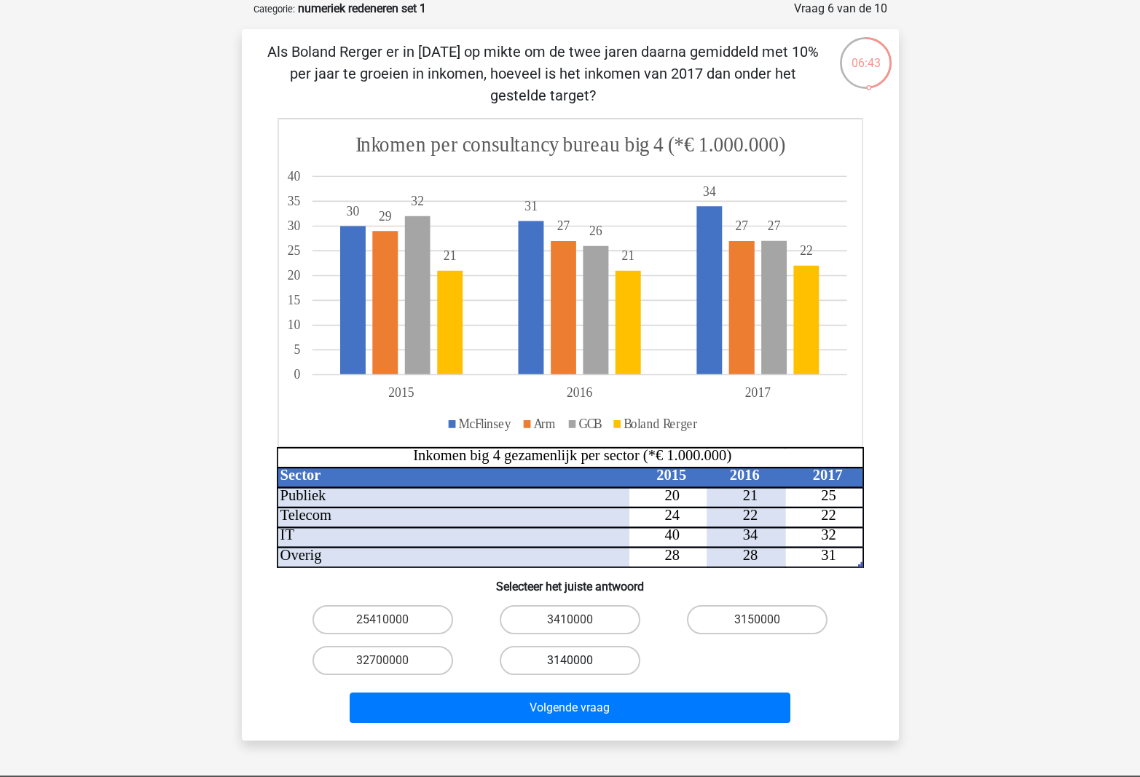
click at [604, 659] on label "3140000" at bounding box center [570, 660] width 141 height 29
click at [579, 660] on input "3140000" at bounding box center [573, 664] width 9 height 9
radio input "true"
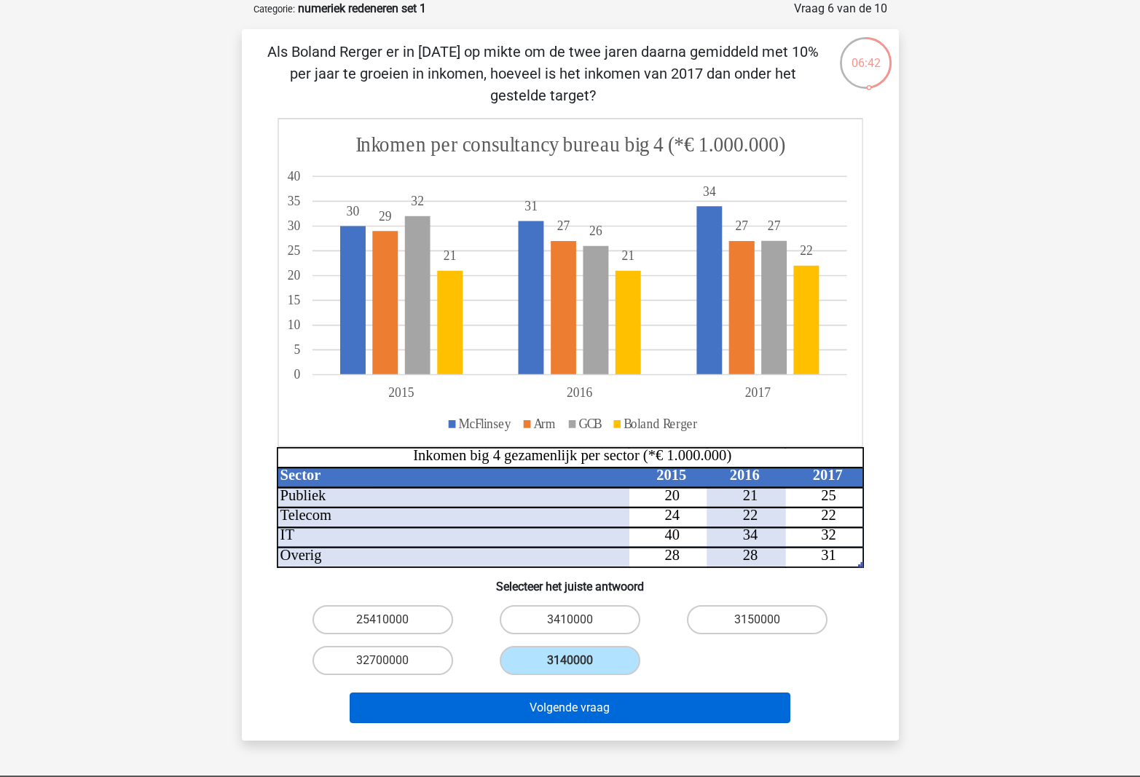
click at [626, 701] on button "Volgende vraag" at bounding box center [570, 708] width 441 height 31
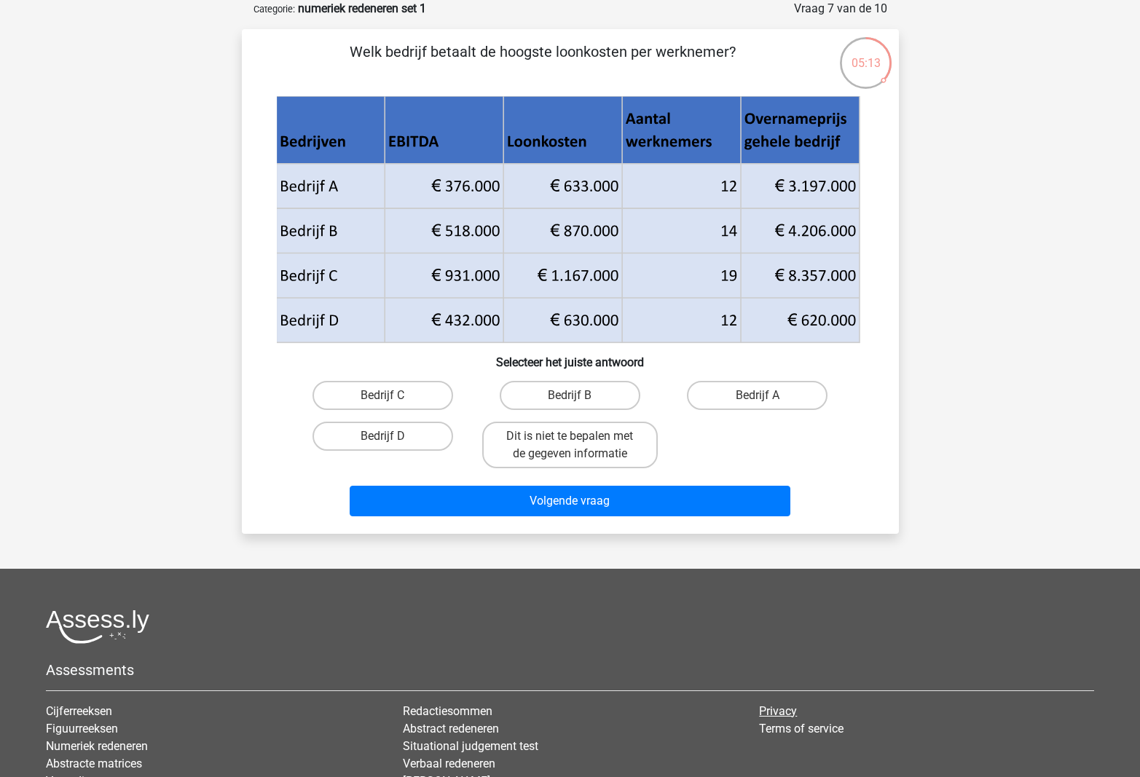
scroll to position [99, 0]
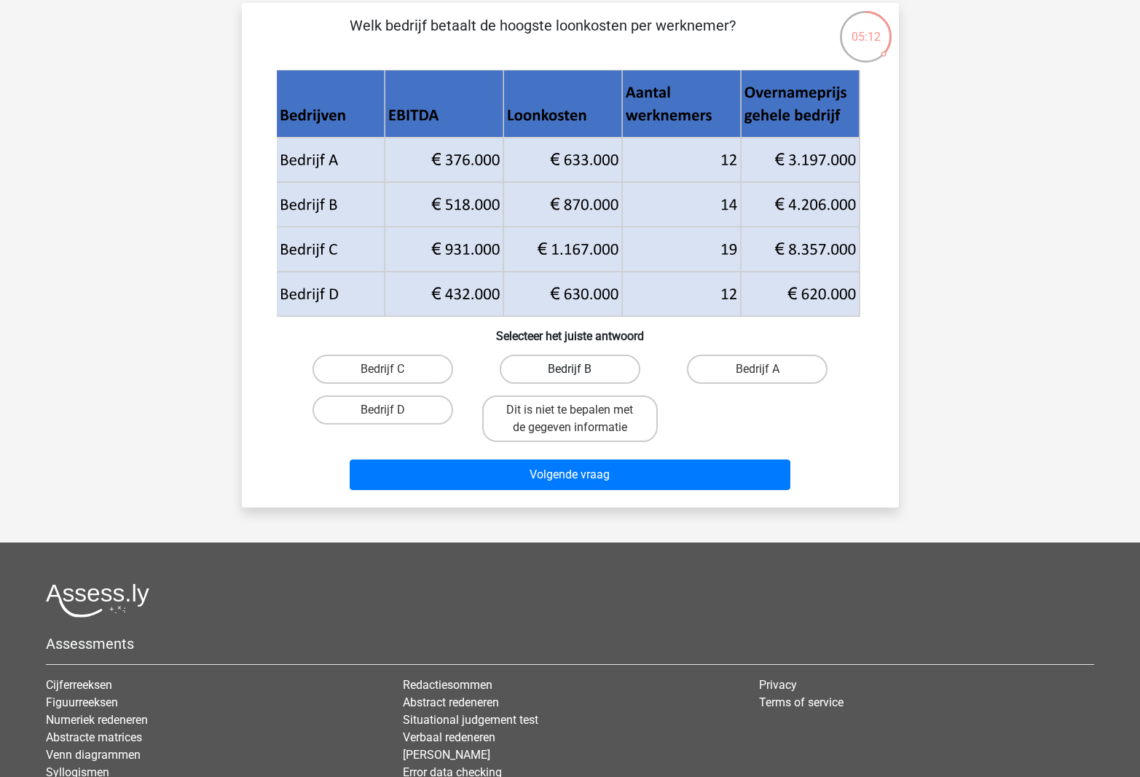
click at [602, 357] on label "Bedrijf B" at bounding box center [570, 369] width 141 height 29
click at [579, 369] on input "Bedrijf B" at bounding box center [573, 373] width 9 height 9
radio input "true"
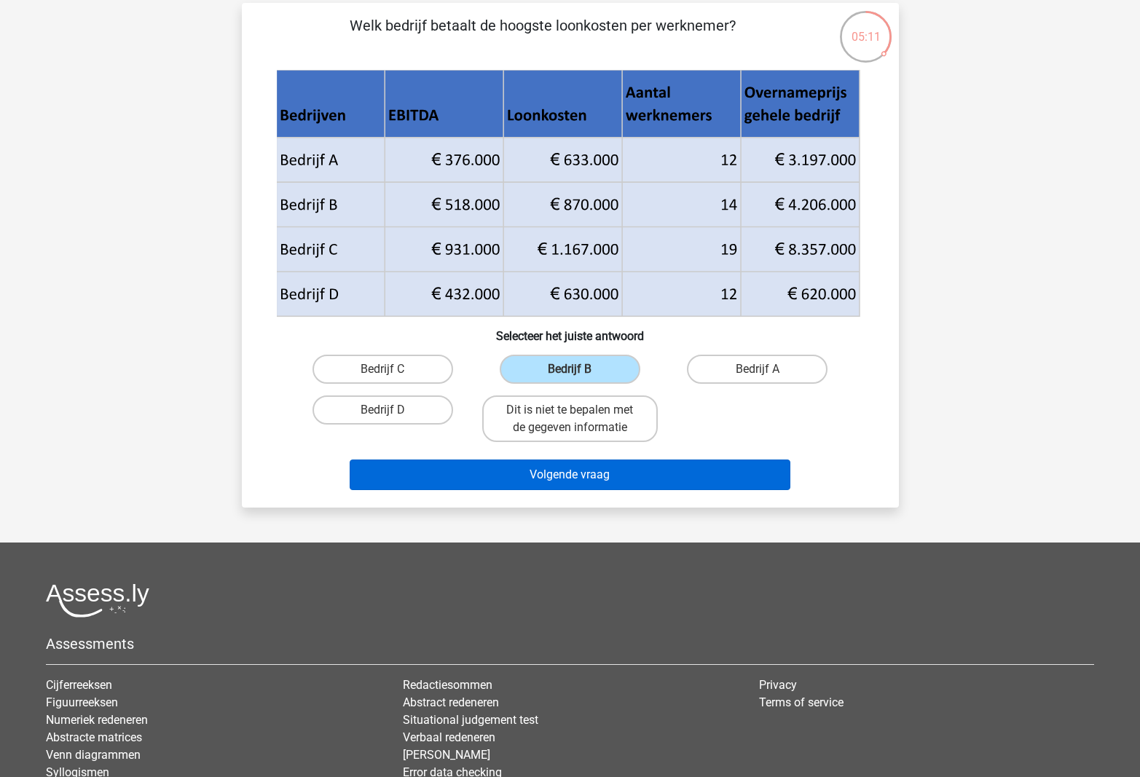
click at [594, 486] on button "Volgende vraag" at bounding box center [570, 474] width 441 height 31
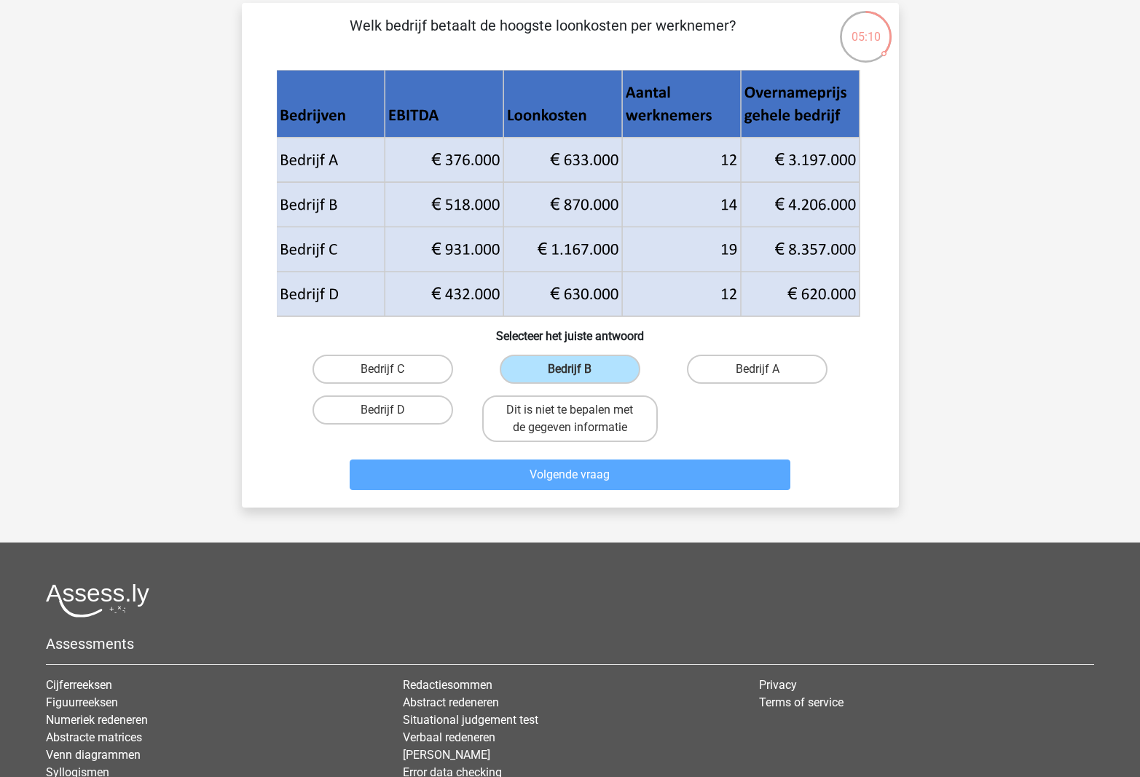
scroll to position [73, 0]
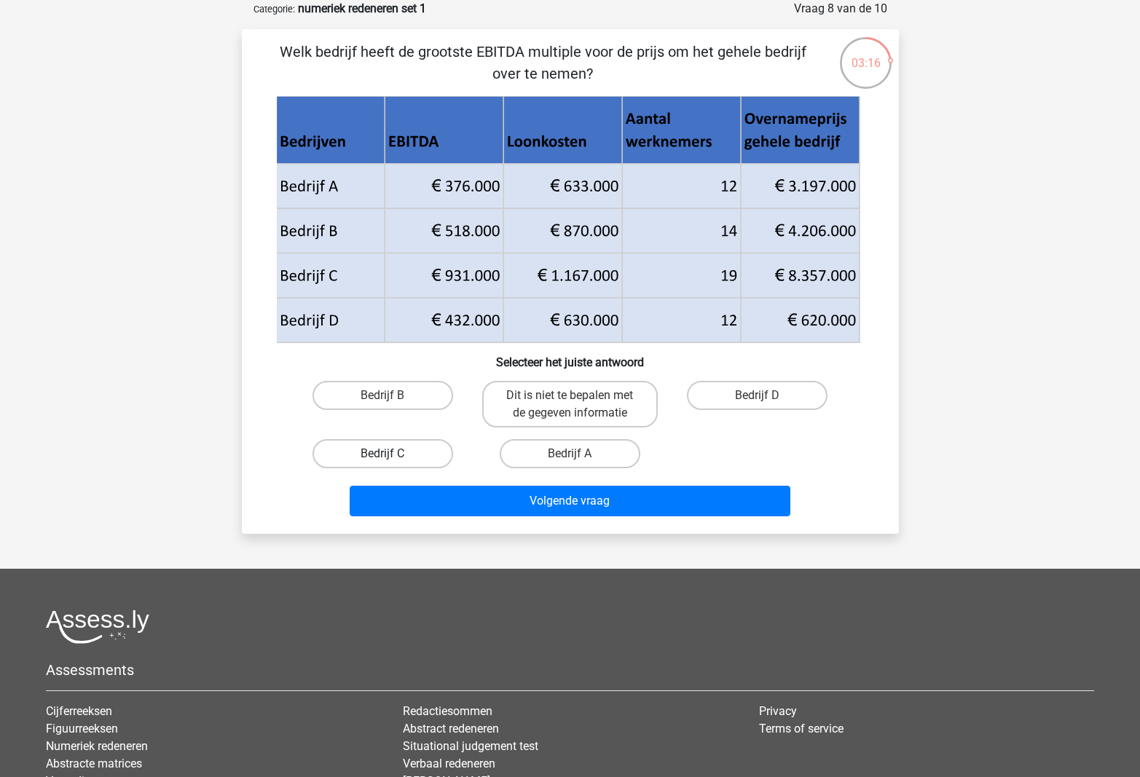
drag, startPoint x: 394, startPoint y: 449, endPoint x: 403, endPoint y: 451, distance: 9.7
click at [394, 449] on label "Bedrijf C" at bounding box center [382, 453] width 141 height 29
click at [392, 454] on input "Bedrijf C" at bounding box center [386, 458] width 9 height 9
radio input "true"
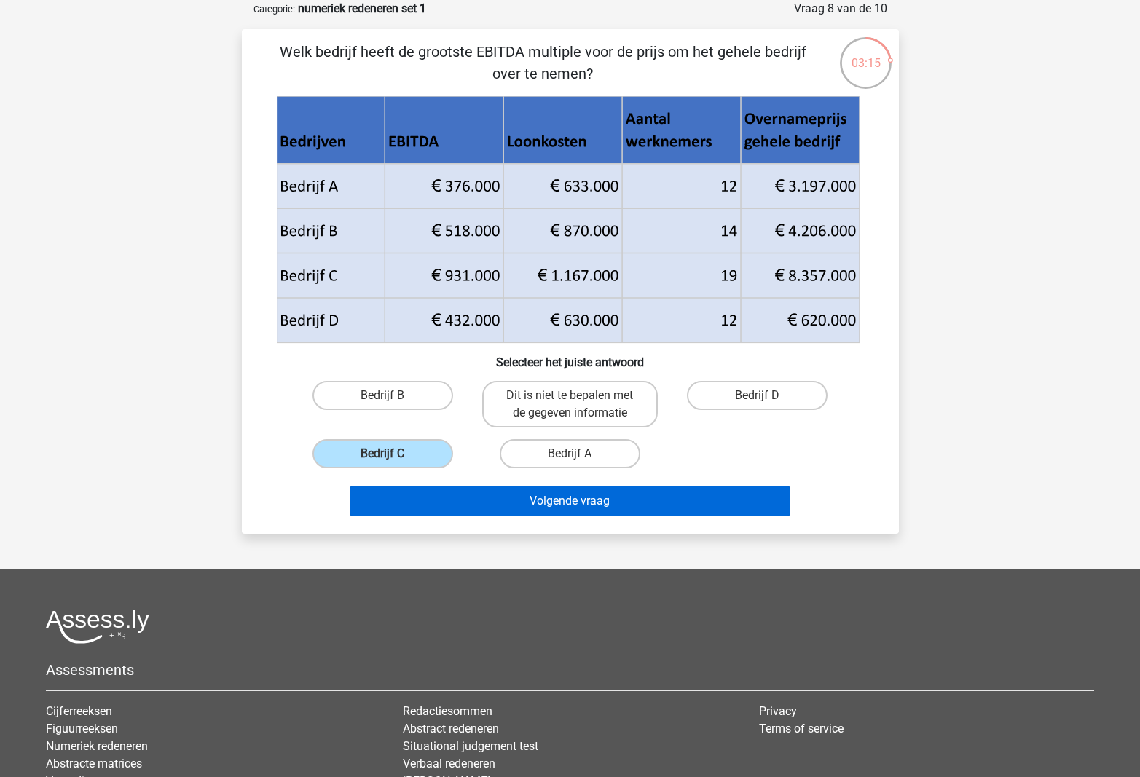
click at [483, 502] on button "Volgende vraag" at bounding box center [570, 501] width 441 height 31
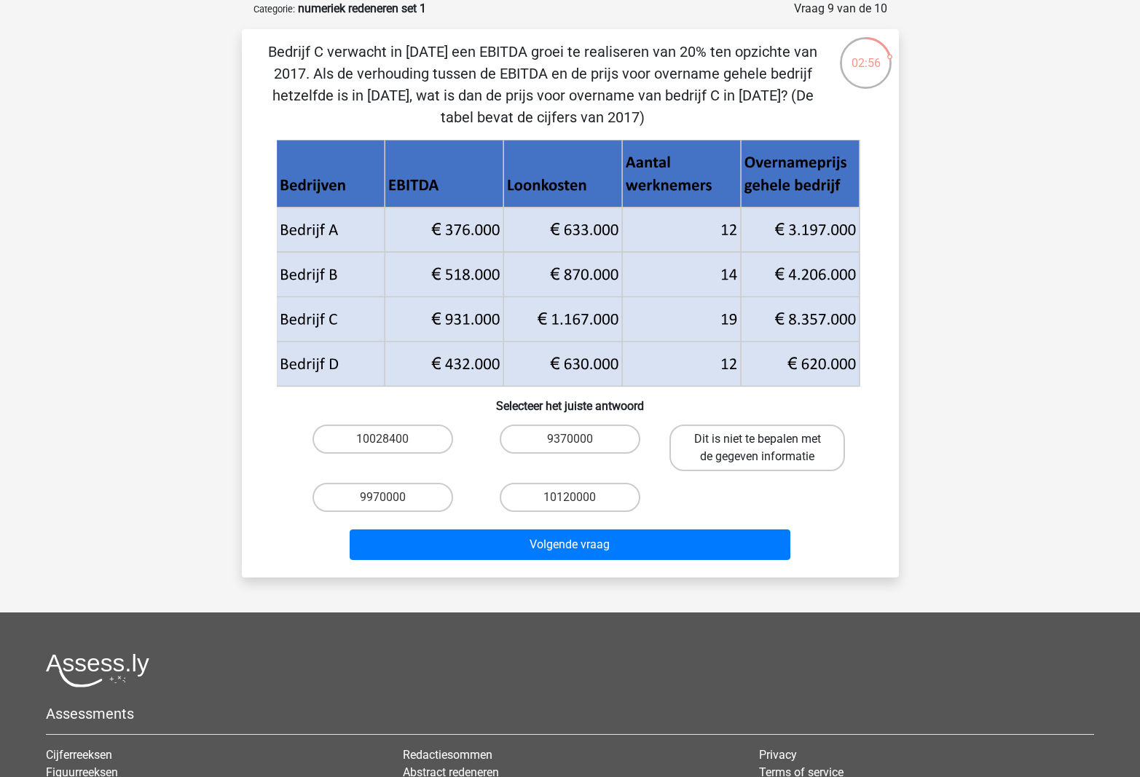
click at [747, 448] on label "Dit is niet te bepalen met de gegeven informatie" at bounding box center [756, 448] width 175 height 47
click at [757, 448] on input "Dit is niet te bepalen met de gegeven informatie" at bounding box center [761, 443] width 9 height 9
radio input "true"
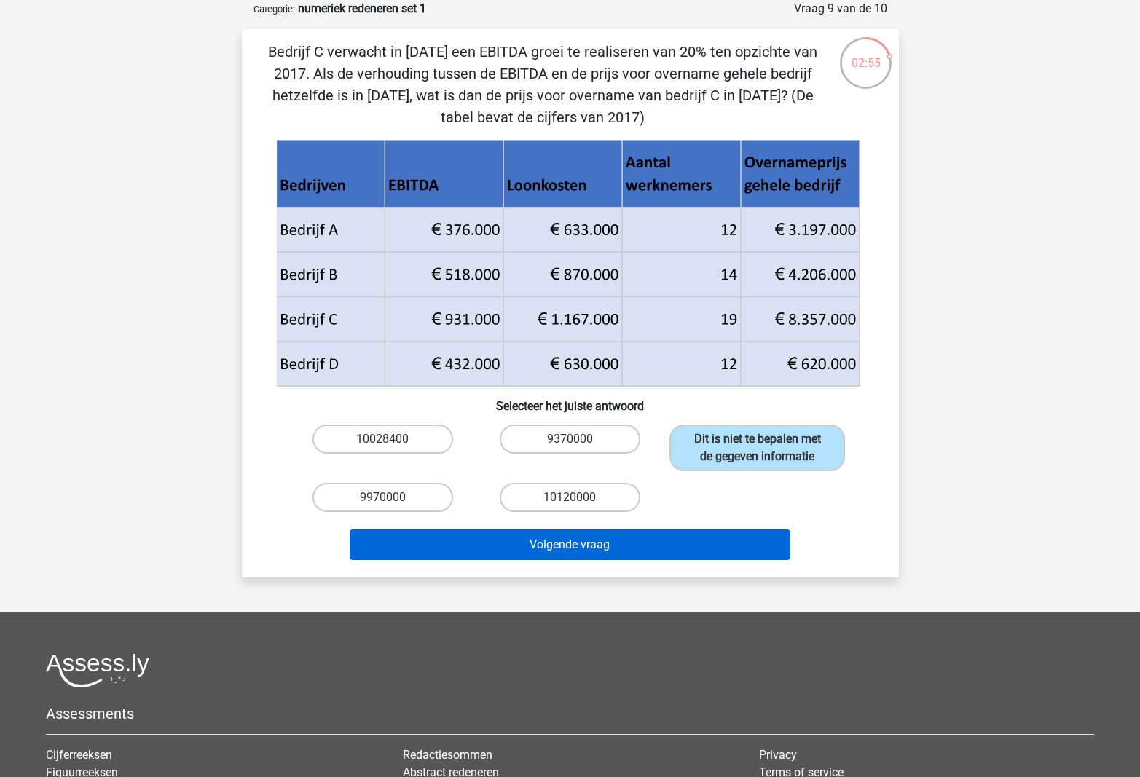
click at [701, 560] on button "Volgende vraag" at bounding box center [570, 544] width 441 height 31
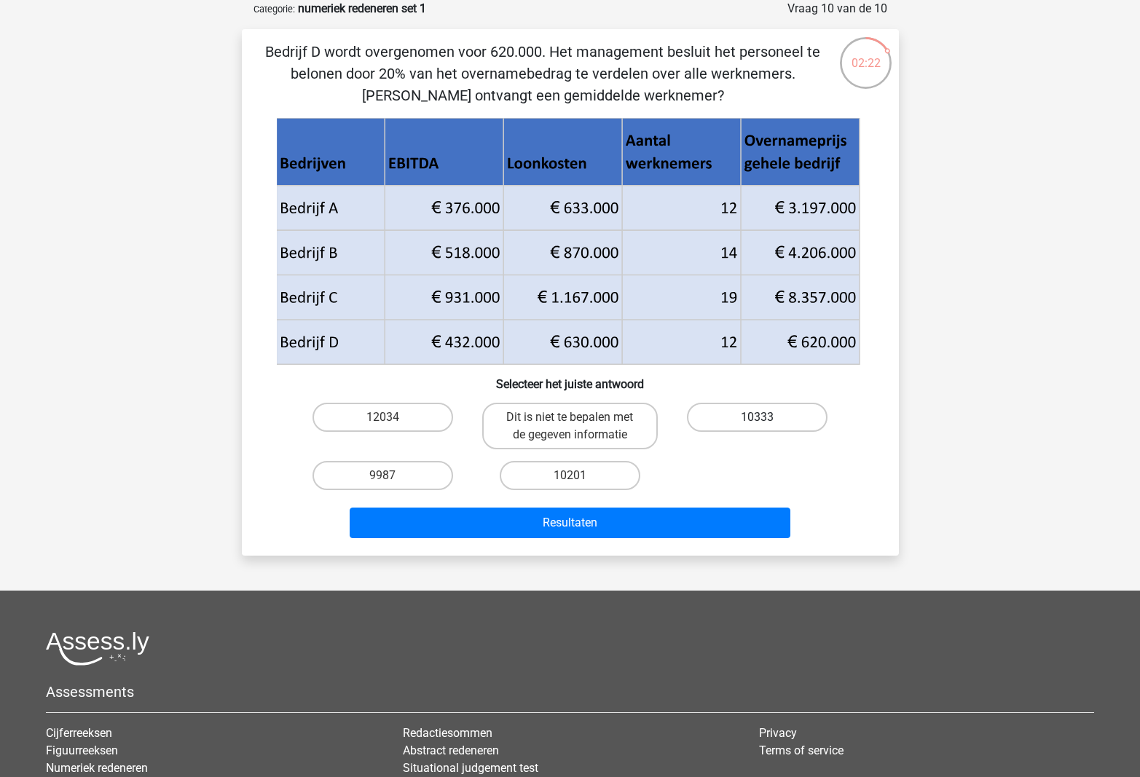
click at [762, 414] on label "10333" at bounding box center [757, 417] width 141 height 29
click at [762, 417] on input "10333" at bounding box center [761, 421] width 9 height 9
radio input "true"
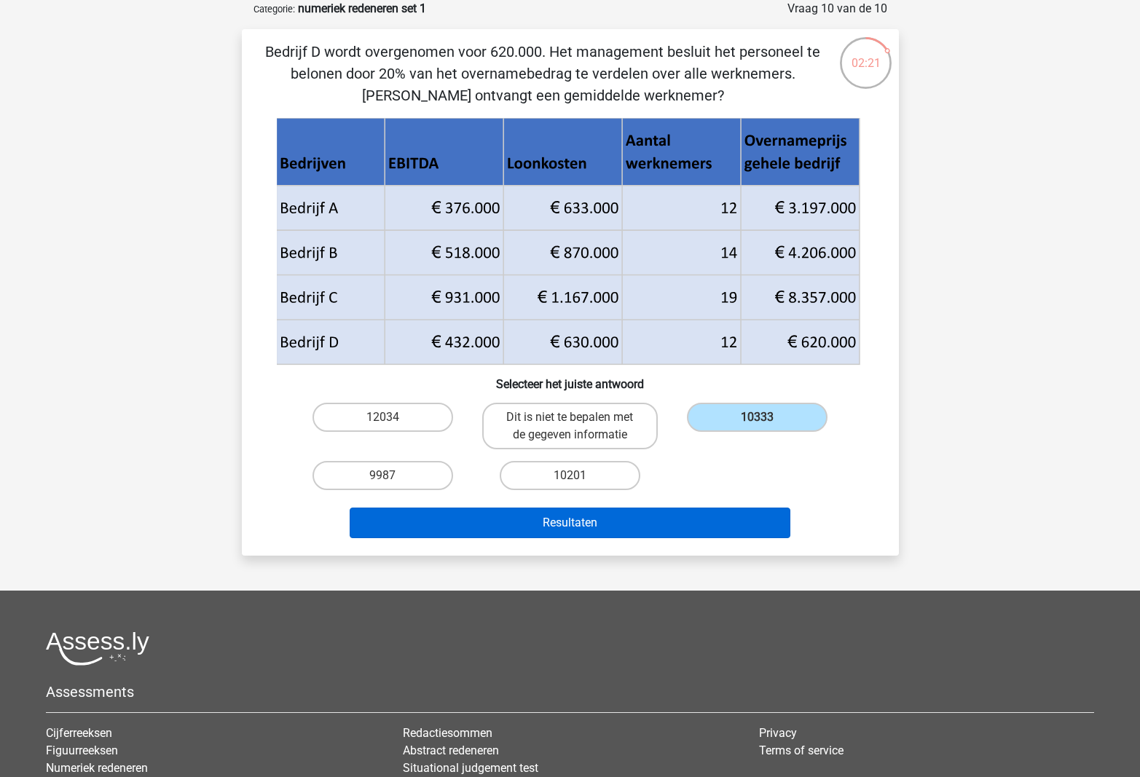
click at [675, 525] on button "Resultaten" at bounding box center [570, 523] width 441 height 31
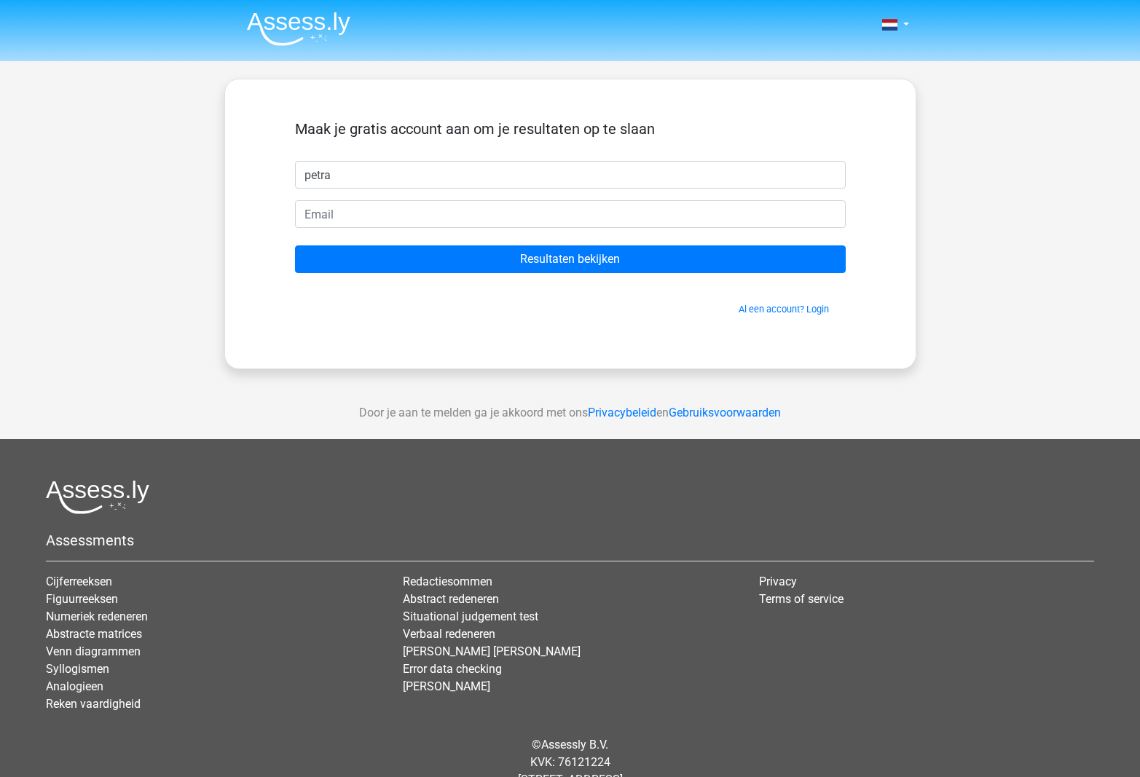
type input "petra"
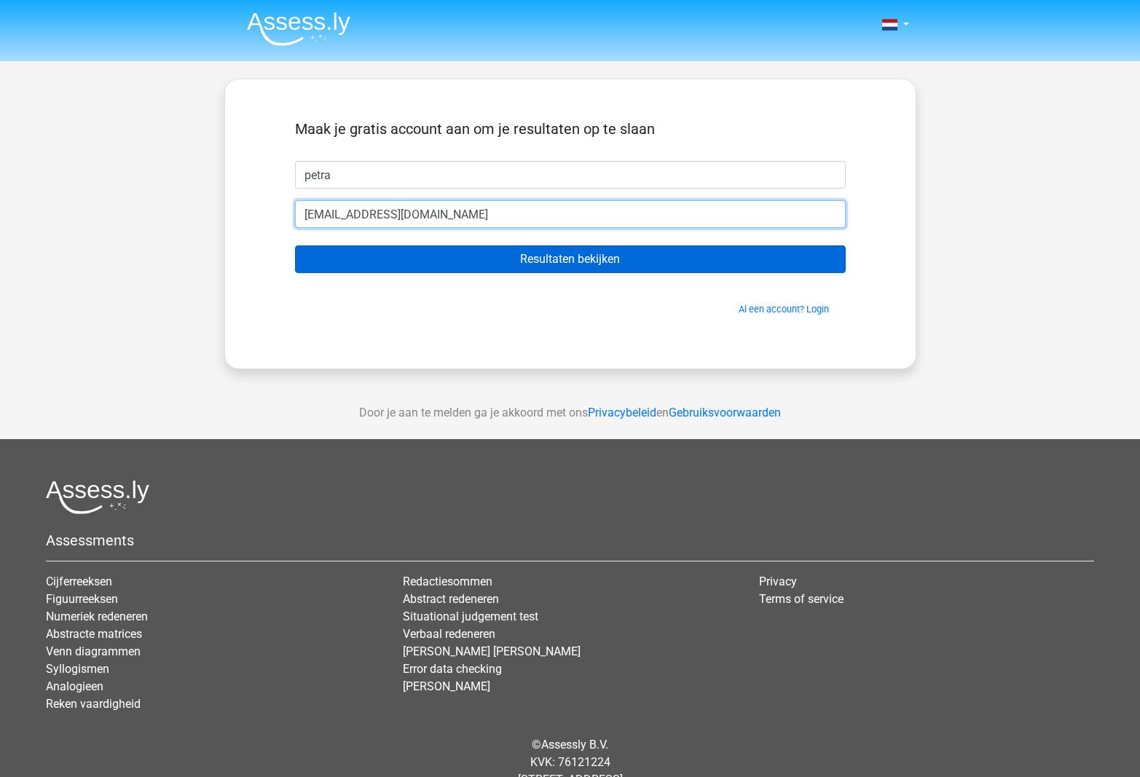
type input "[EMAIL_ADDRESS][DOMAIN_NAME]"
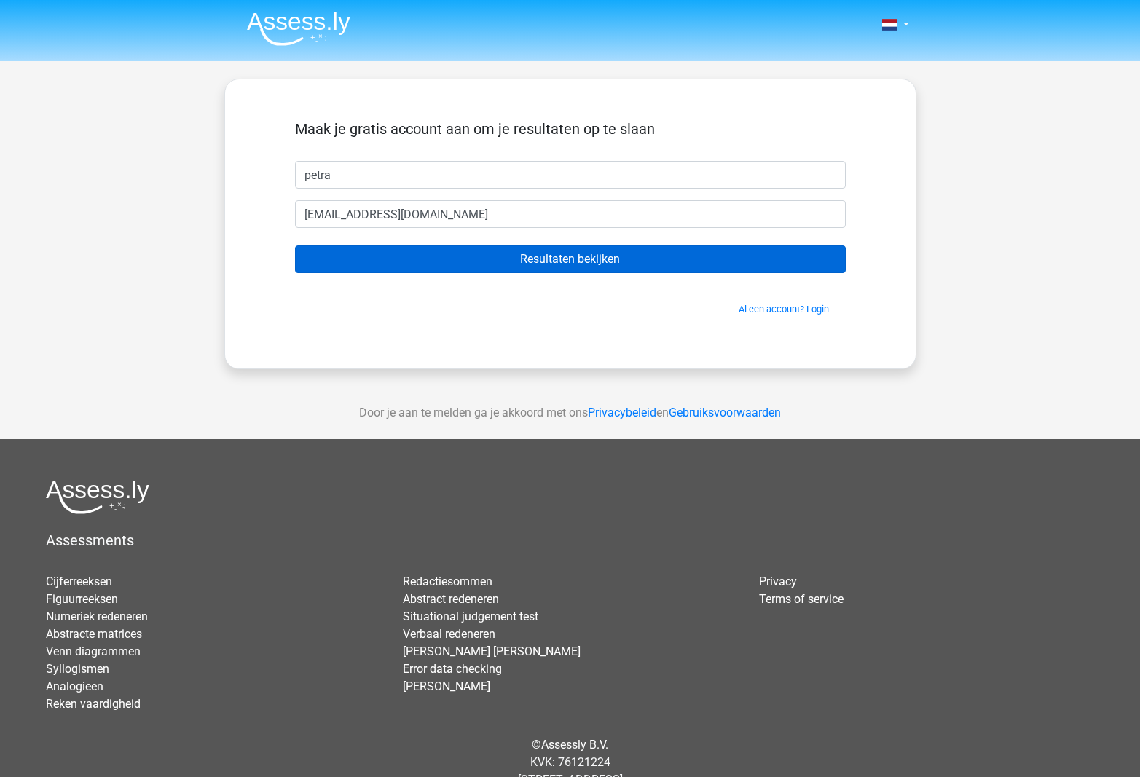
click at [596, 261] on input "Resultaten bekijken" at bounding box center [570, 259] width 551 height 28
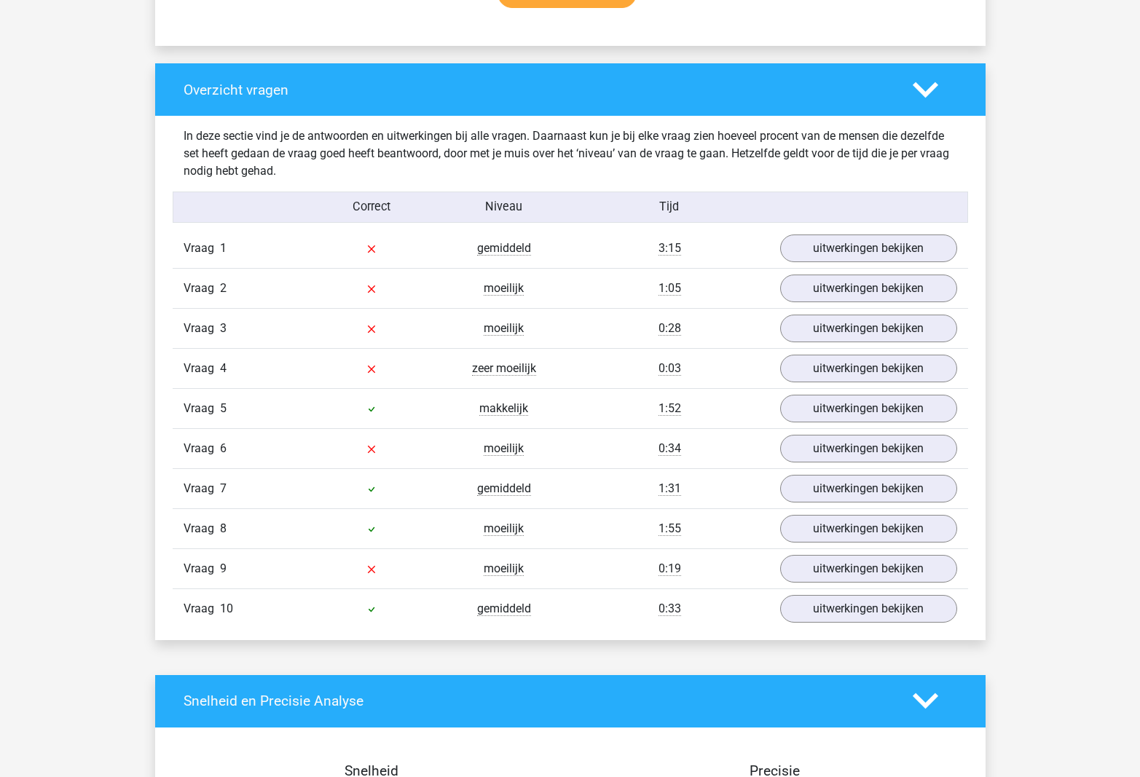
scroll to position [1029, 0]
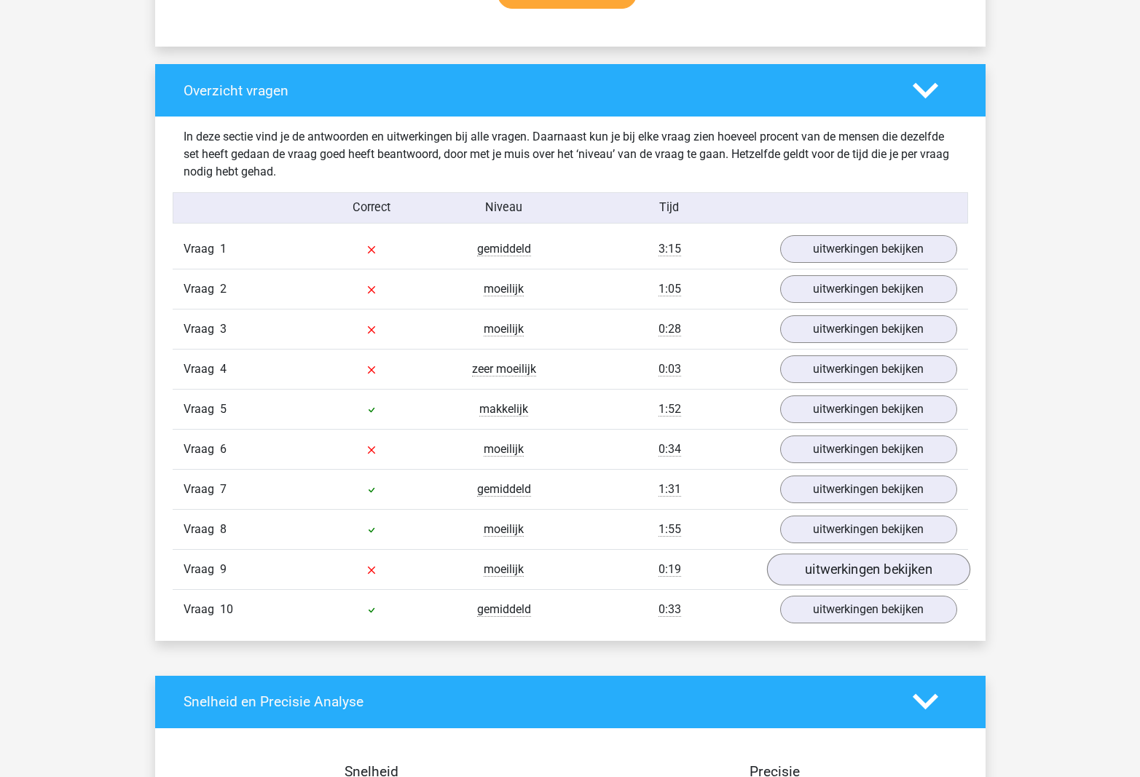
click at [830, 567] on link "uitwerkingen bekijken" at bounding box center [867, 569] width 203 height 32
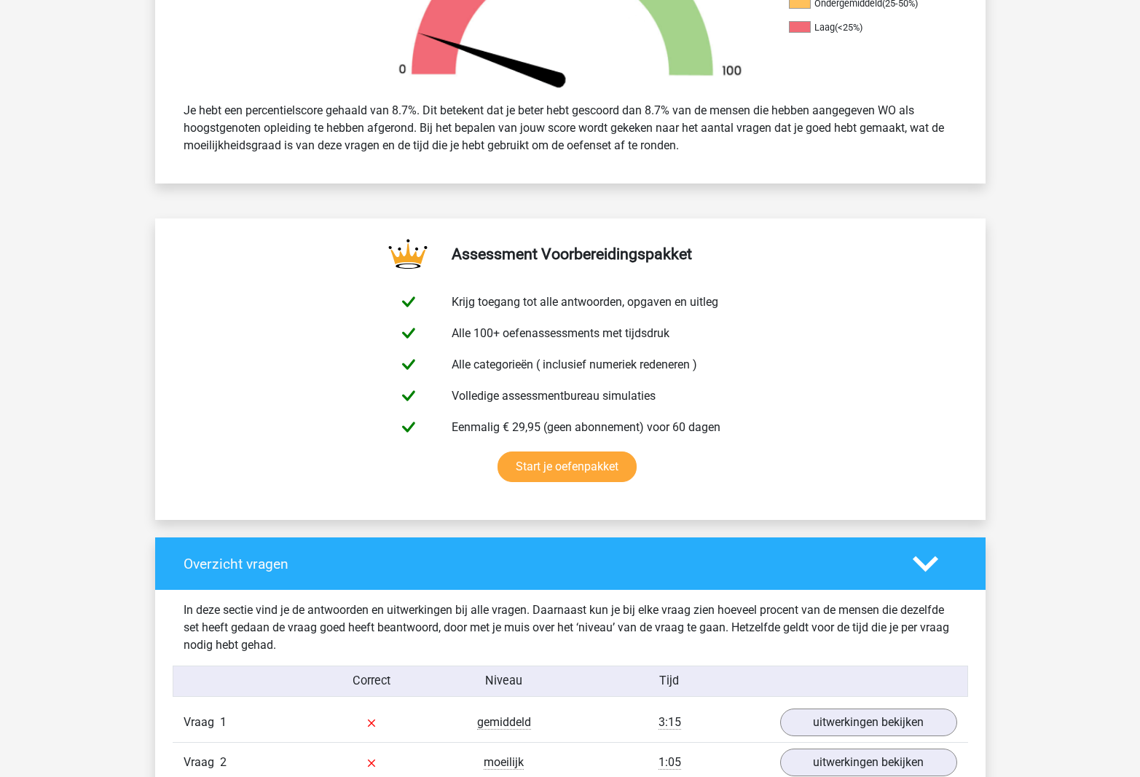
scroll to position [555, 0]
